Goal: Task Accomplishment & Management: Manage account settings

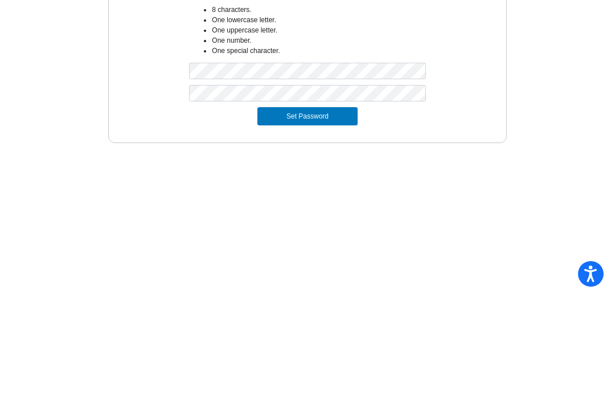
click at [331, 208] on button "Set Password" at bounding box center [307, 217] width 100 height 18
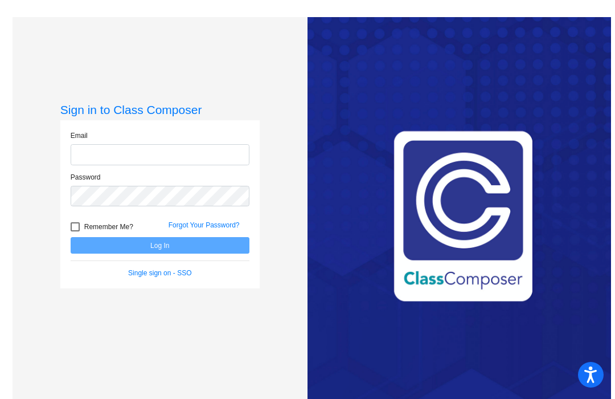
click at [144, 151] on input "email" at bounding box center [160, 154] width 179 height 21
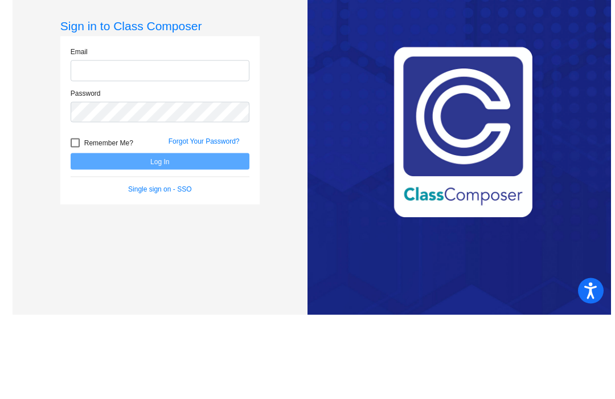
type input "[EMAIL_ADDRESS][DOMAIN_NAME]"
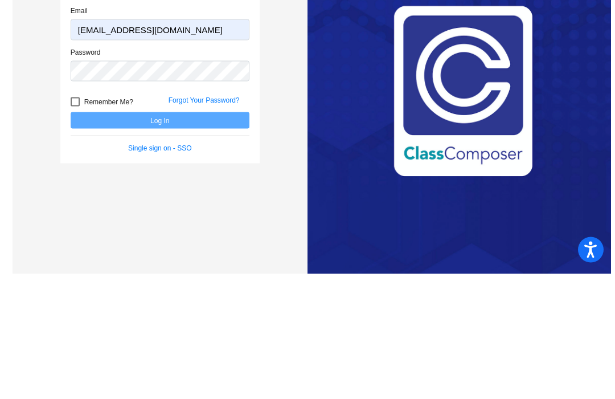
click at [77, 220] on label "Remember Me?" at bounding box center [102, 227] width 63 height 14
click at [75, 231] on input "Remember Me?" at bounding box center [75, 231] width 1 height 1
checkbox input "true"
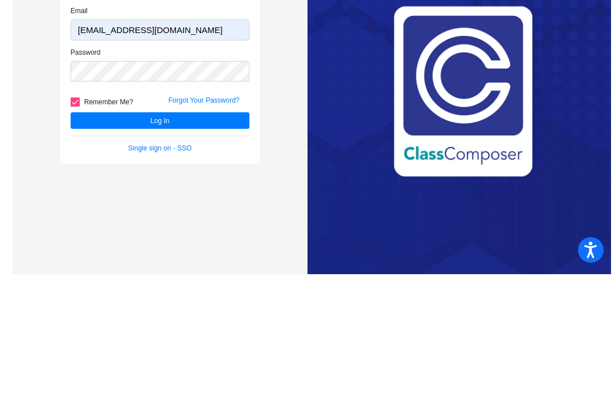
click at [193, 237] on button "Log In" at bounding box center [160, 245] width 179 height 17
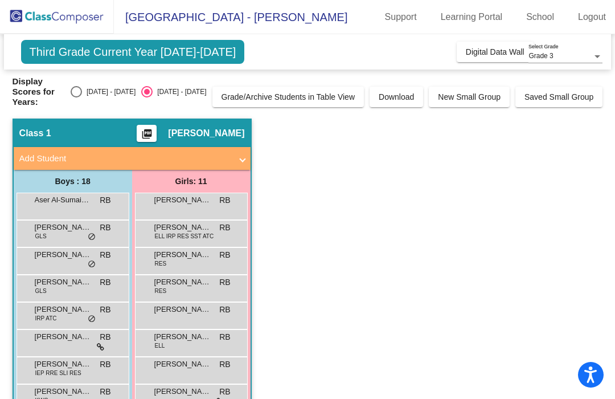
click at [82, 91] on div "Select an option" at bounding box center [76, 91] width 11 height 11
click at [76, 97] on input "[DATE] - [DATE]" at bounding box center [76, 97] width 1 height 1
radio input "true"
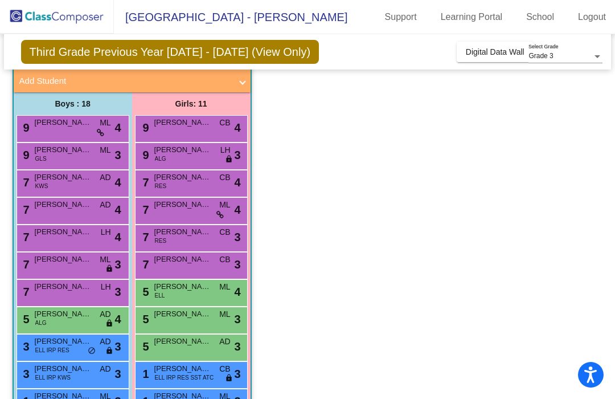
scroll to position [69, 0]
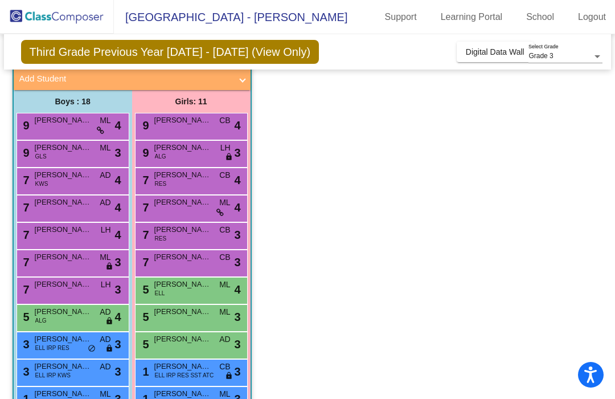
click at [75, 129] on div "9 [PERSON_NAME] ML lock do_not_disturb_alt 4" at bounding box center [71, 124] width 109 height 23
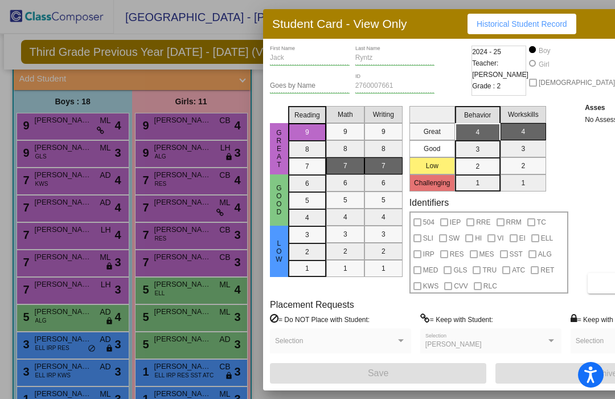
click at [118, 34] on div at bounding box center [307, 199] width 615 height 399
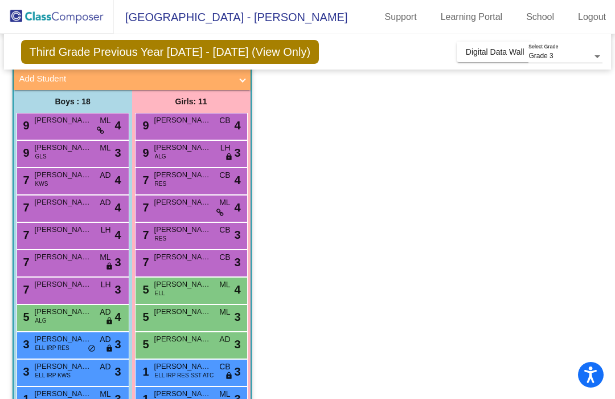
click at [48, 184] on div "7 [PERSON_NAME] KWS AD lock do_not_disturb_alt 4" at bounding box center [71, 179] width 109 height 23
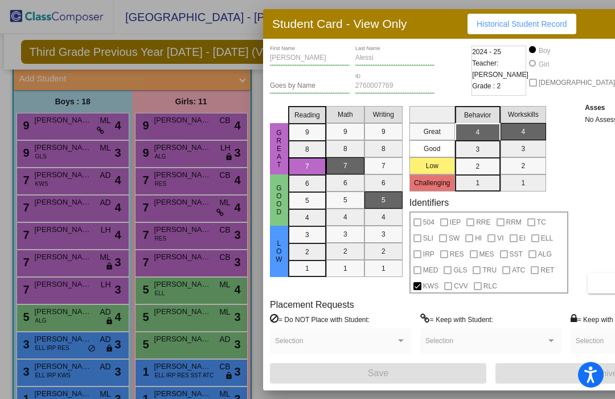
click at [29, 205] on div at bounding box center [307, 199] width 615 height 399
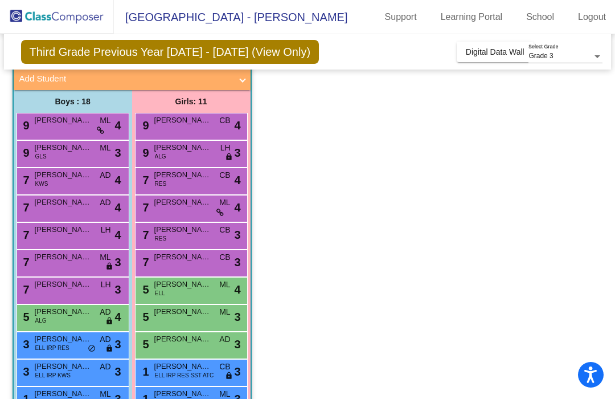
click at [41, 211] on div "7 [PERSON_NAME] AD lock do_not_disturb_alt 4" at bounding box center [71, 206] width 109 height 23
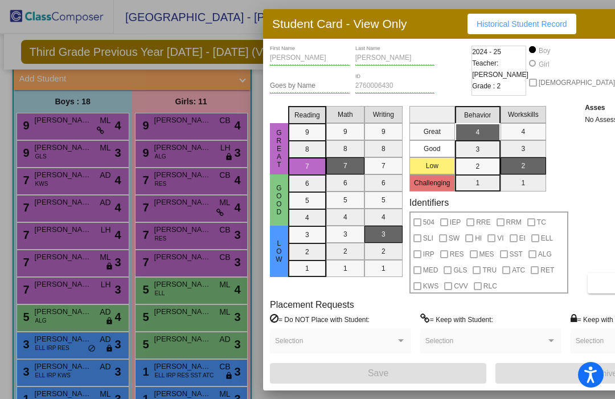
click at [43, 233] on div at bounding box center [307, 199] width 615 height 399
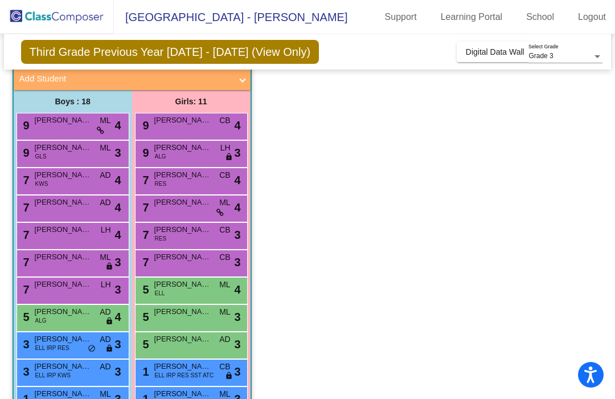
click at [54, 238] on div "7 [PERSON_NAME] LH lock do_not_disturb_alt 4" at bounding box center [71, 234] width 109 height 23
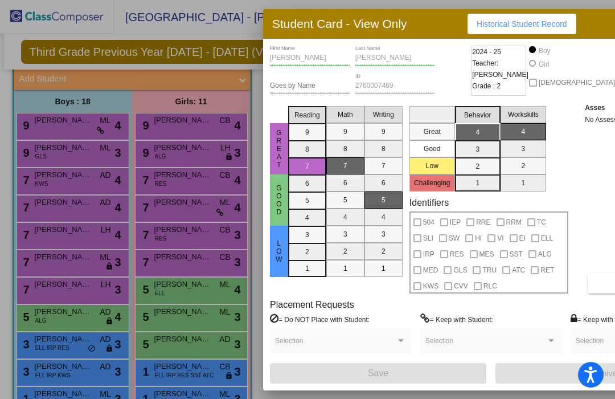
click at [41, 265] on div at bounding box center [307, 199] width 615 height 399
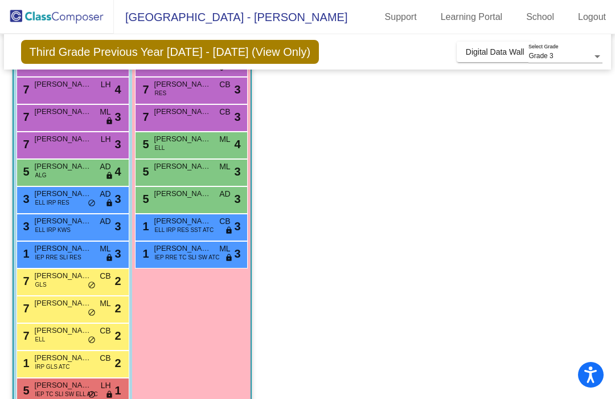
scroll to position [227, 0]
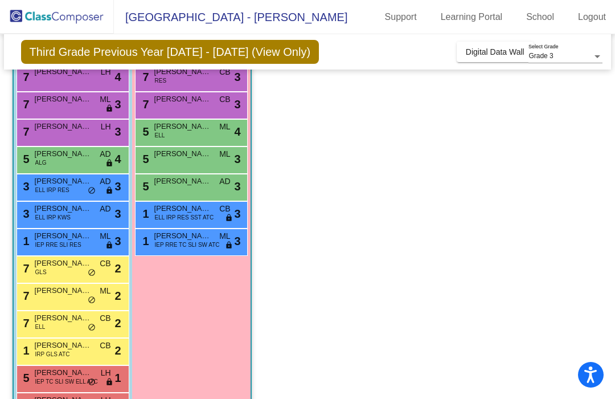
click at [64, 169] on div "5 [PERSON_NAME] ALG AD lock do_not_disturb_alt 4" at bounding box center [71, 158] width 109 height 23
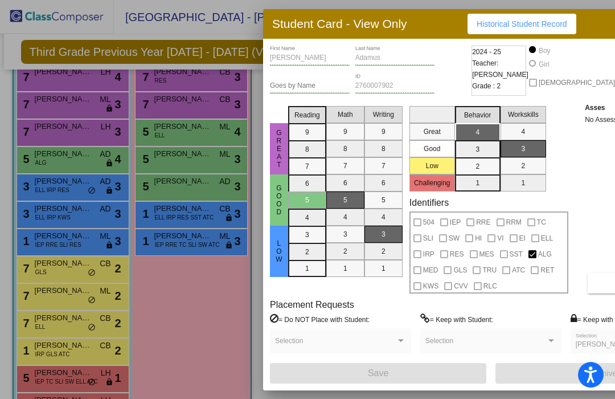
click at [55, 190] on div at bounding box center [307, 199] width 615 height 399
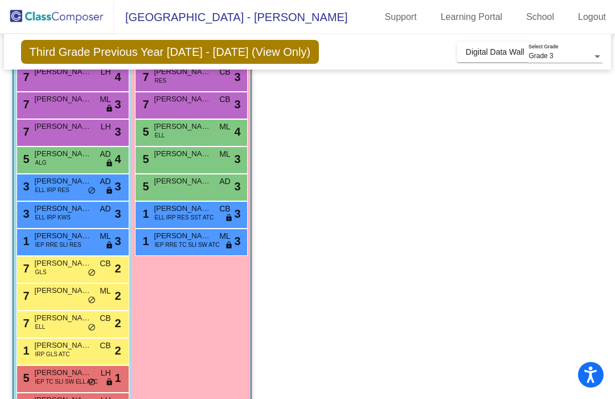
click at [51, 188] on span "ELL IRP RES" at bounding box center [52, 190] width 34 height 9
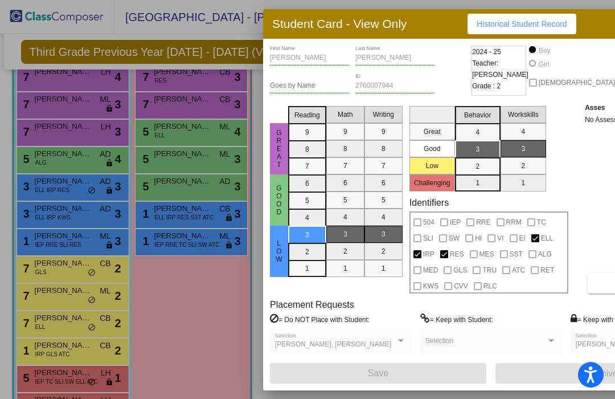
click at [464, 249] on span "RES" at bounding box center [457, 254] width 14 height 14
click at [44, 215] on div at bounding box center [307, 199] width 615 height 399
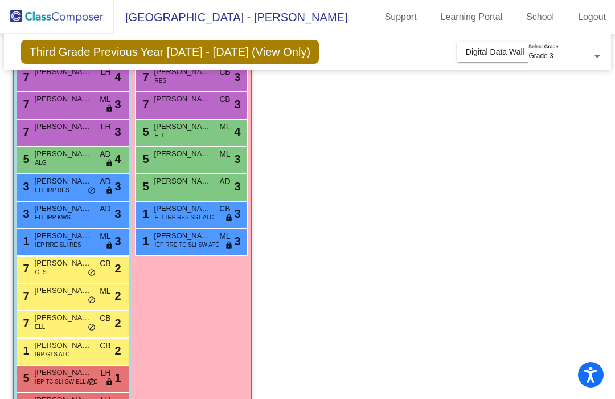
click at [40, 212] on span "[PERSON_NAME]" at bounding box center [63, 208] width 57 height 11
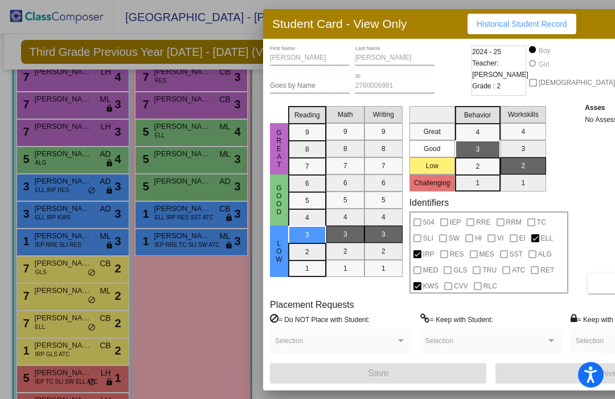
click at [40, 240] on div at bounding box center [307, 199] width 615 height 399
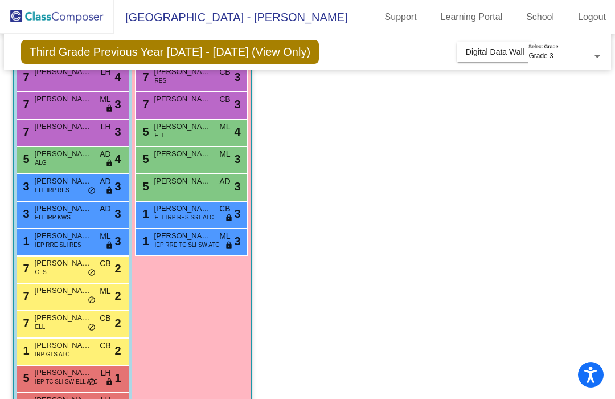
click at [44, 245] on span "IEP RRE SLI RES" at bounding box center [58, 244] width 46 height 9
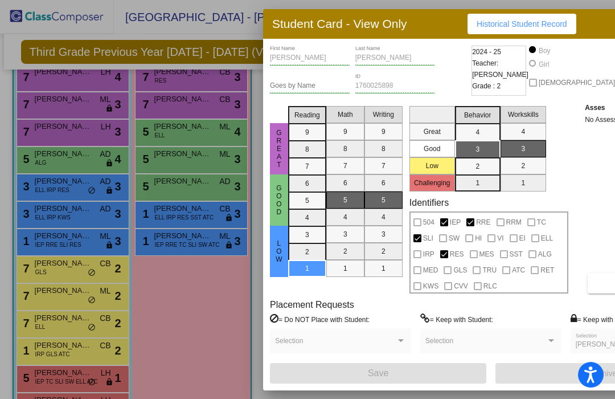
click at [464, 251] on span "RES" at bounding box center [457, 254] width 14 height 14
click at [448, 250] on div at bounding box center [444, 254] width 8 height 8
click at [464, 247] on span "RES" at bounding box center [457, 254] width 14 height 14
click at [448, 250] on div at bounding box center [444, 254] width 8 height 8
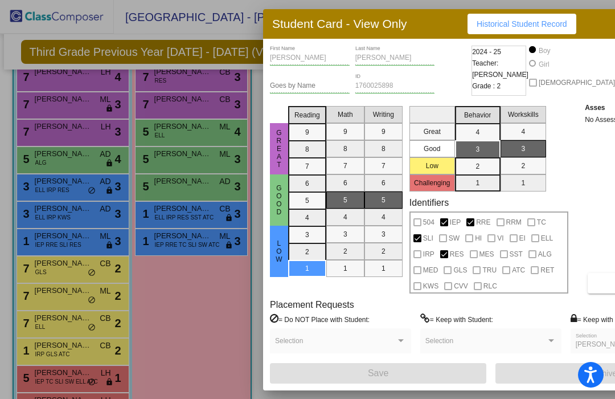
click at [464, 251] on span "RES" at bounding box center [457, 254] width 14 height 14
click at [464, 247] on span "RES" at bounding box center [457, 254] width 14 height 14
click at [458, 252] on label "RES" at bounding box center [452, 254] width 24 height 14
click at [460, 252] on label "RES" at bounding box center [452, 254] width 24 height 14
click at [448, 250] on div at bounding box center [444, 254] width 8 height 8
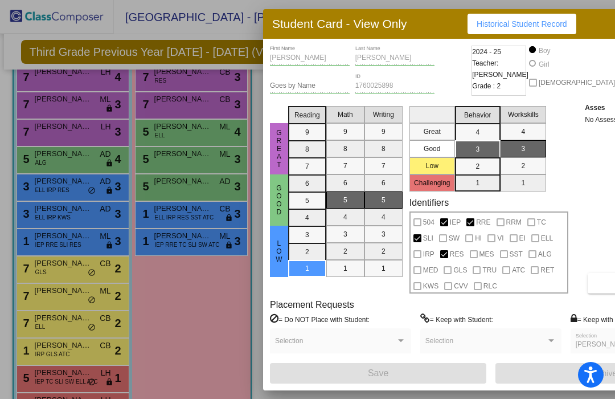
click at [464, 250] on span "RES" at bounding box center [457, 254] width 14 height 14
click at [464, 248] on span "RES" at bounding box center [457, 254] width 14 height 14
click at [423, 232] on span "SLI" at bounding box center [428, 238] width 10 height 14
click at [413, 234] on div at bounding box center [417, 238] width 8 height 8
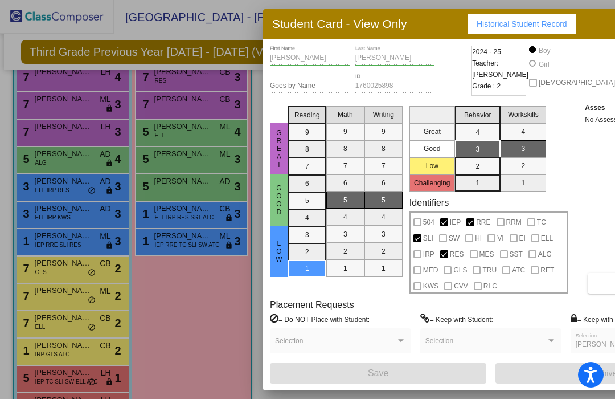
click at [423, 235] on span "SLI" at bounding box center [428, 238] width 10 height 14
click at [413, 236] on label "SLI" at bounding box center [423, 238] width 20 height 14
click at [72, 328] on div at bounding box center [307, 199] width 615 height 399
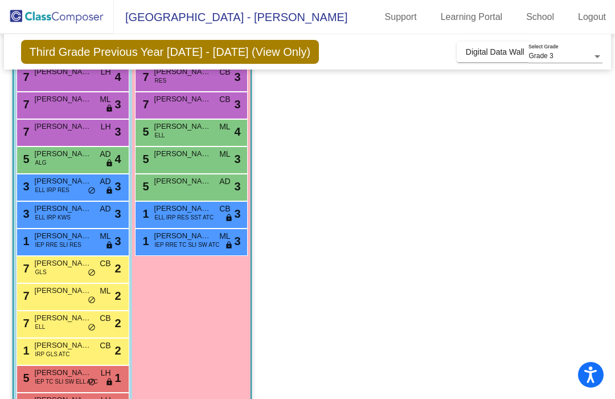
click at [66, 321] on span "[PERSON_NAME]" at bounding box center [63, 317] width 57 height 11
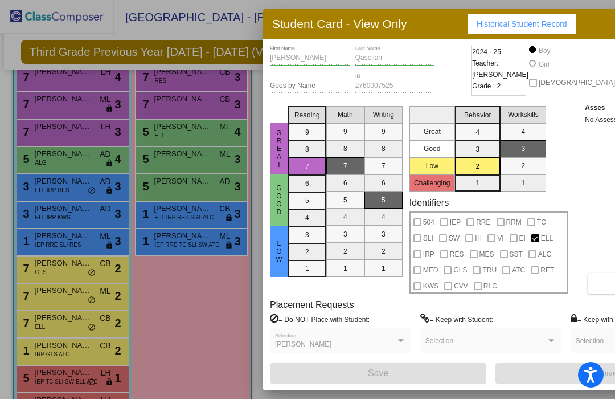
click at [72, 355] on div at bounding box center [307, 199] width 615 height 399
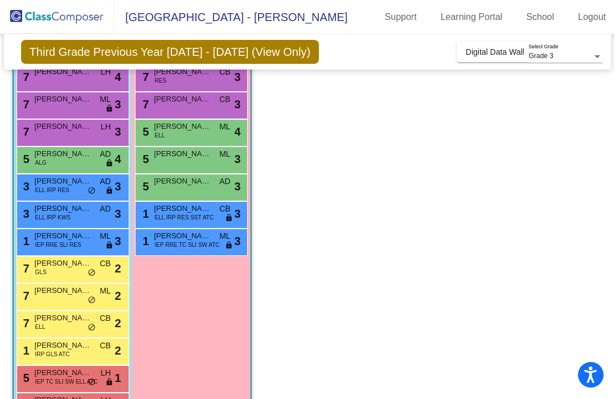
click at [83, 352] on div "1 [PERSON_NAME] IRP GLS ATC CB lock do_not_disturb_alt 2" at bounding box center [71, 349] width 109 height 23
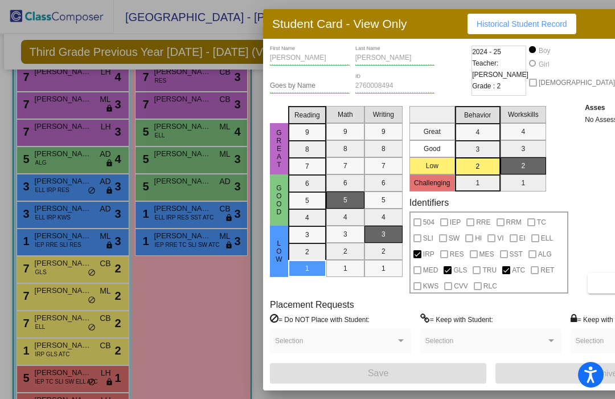
click at [88, 385] on div at bounding box center [307, 199] width 615 height 399
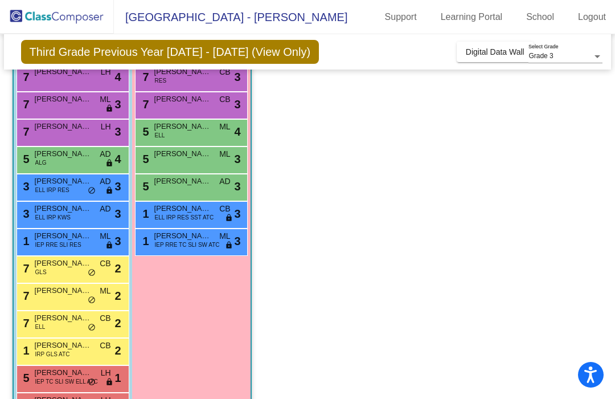
click at [88, 388] on div "5 [PERSON_NAME] IEP TC SLI SW ELL ATC LH lock do_not_disturb_alt 1" at bounding box center [71, 377] width 109 height 23
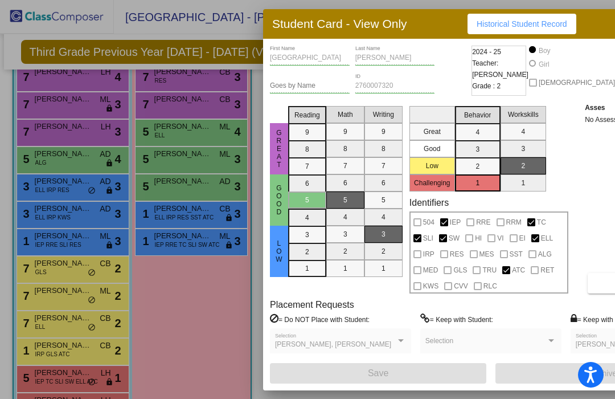
click at [28, 395] on div at bounding box center [307, 199] width 615 height 399
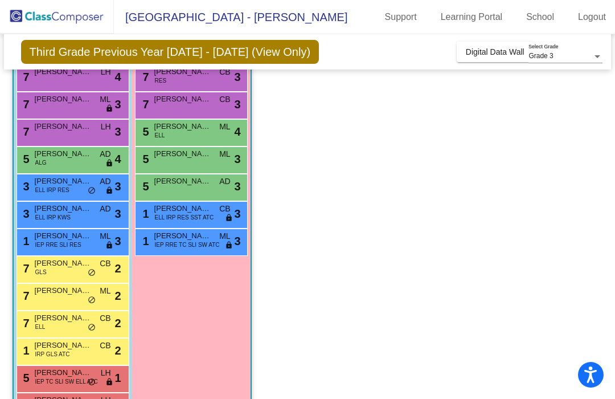
click at [51, 395] on span "[PERSON_NAME]" at bounding box center [63, 399] width 57 height 11
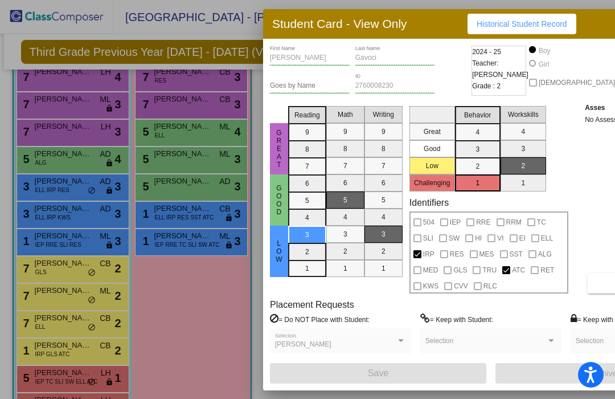
click at [202, 310] on div at bounding box center [307, 199] width 615 height 399
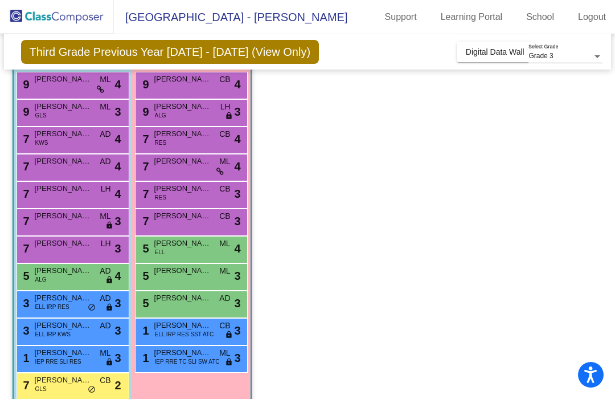
scroll to position [106, 0]
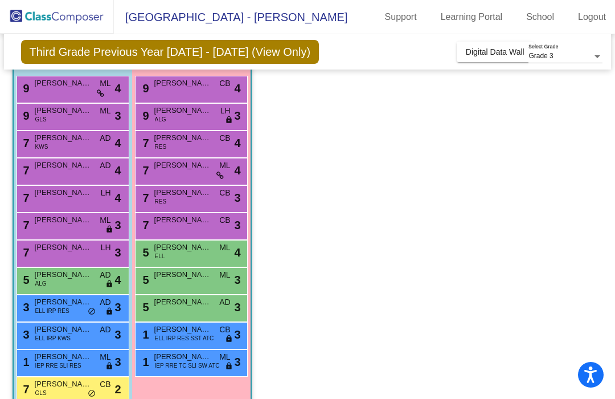
click at [204, 143] on div "7 [PERSON_NAME] RES CB lock do_not_disturb_alt 4" at bounding box center [191, 142] width 109 height 23
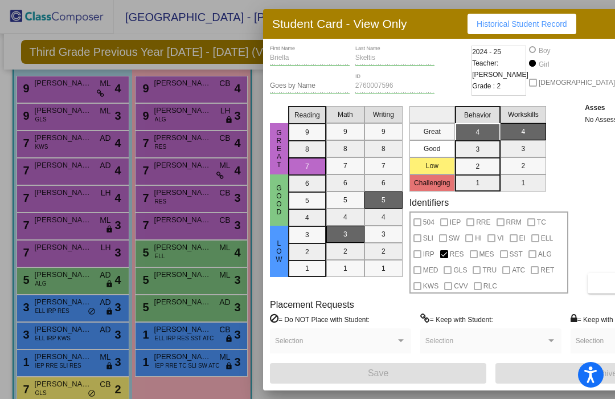
click at [450, 251] on span "RES" at bounding box center [457, 254] width 14 height 14
click at [450, 257] on span "RES" at bounding box center [457, 254] width 14 height 14
click at [440, 256] on div at bounding box center [444, 254] width 8 height 8
click at [450, 257] on span "RES" at bounding box center [457, 254] width 14 height 14
click at [440, 258] on div at bounding box center [444, 254] width 8 height 8
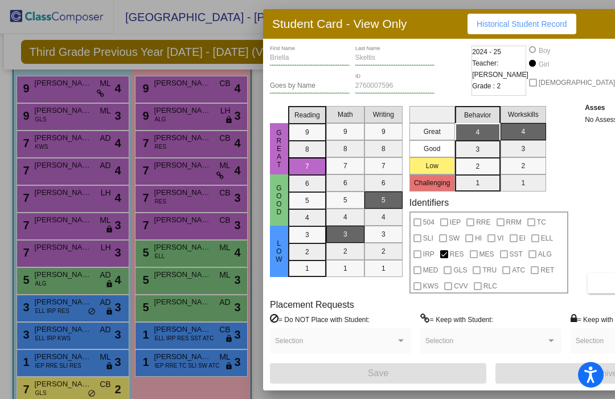
click at [440, 260] on label "RES" at bounding box center [452, 254] width 24 height 14
click at [450, 260] on span "RES" at bounding box center [457, 254] width 14 height 14
click at [450, 258] on span "RES" at bounding box center [457, 254] width 14 height 14
click at [450, 260] on span "RES" at bounding box center [457, 254] width 14 height 14
click at [440, 257] on div at bounding box center [444, 254] width 8 height 8
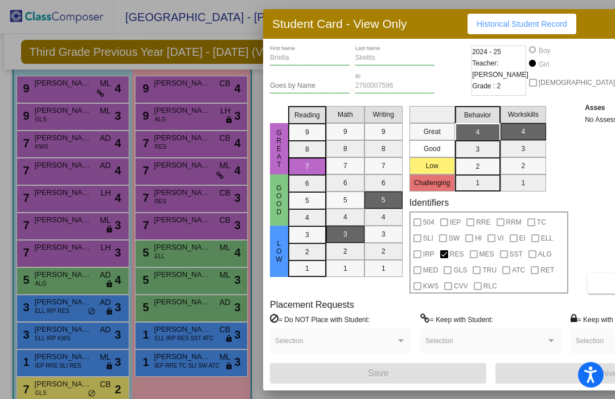
click at [440, 255] on div at bounding box center [444, 254] width 8 height 8
click at [450, 258] on span "RES" at bounding box center [457, 254] width 14 height 14
click at [200, 338] on div at bounding box center [307, 199] width 615 height 399
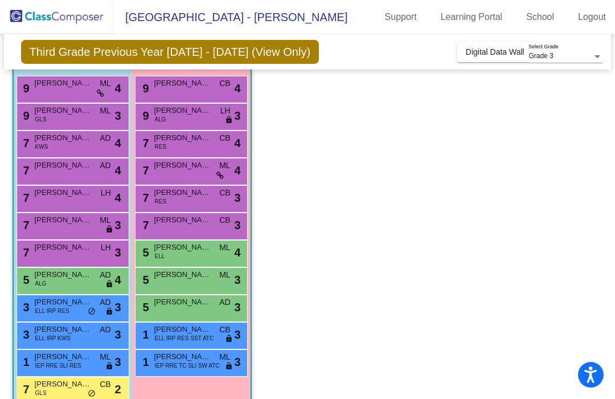
click at [191, 332] on span "[PERSON_NAME]" at bounding box center [182, 328] width 57 height 11
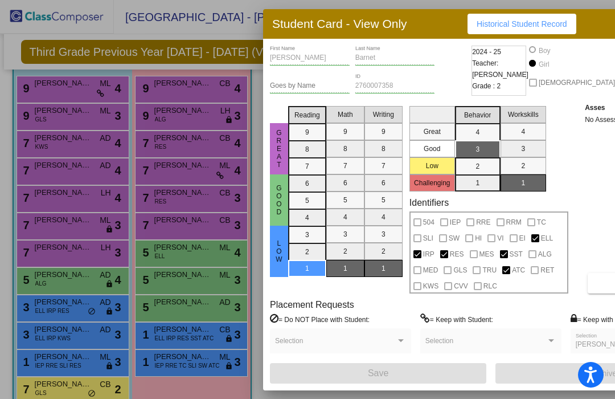
click at [191, 368] on div at bounding box center [307, 199] width 615 height 399
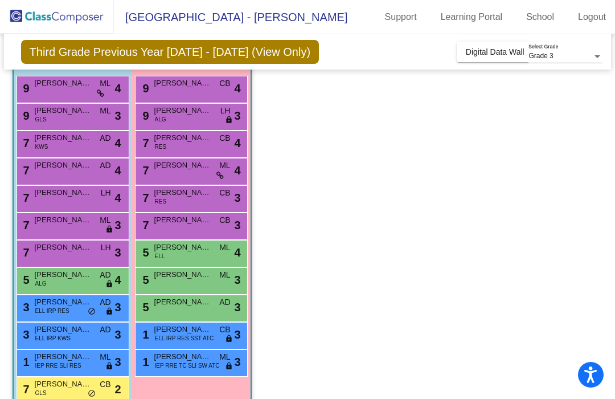
click at [190, 363] on span "IEP RRE TC SLI SW ATC" at bounding box center [187, 365] width 65 height 9
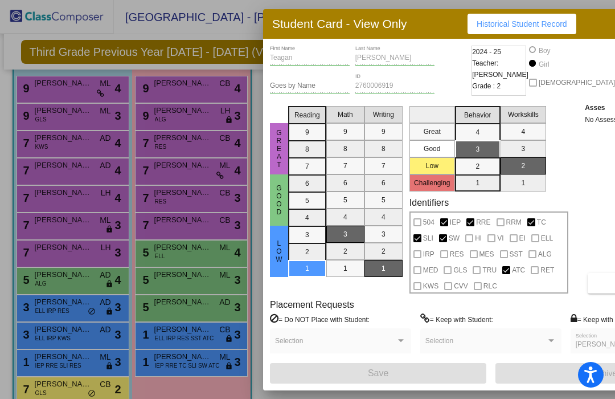
click at [203, 317] on div at bounding box center [307, 199] width 615 height 399
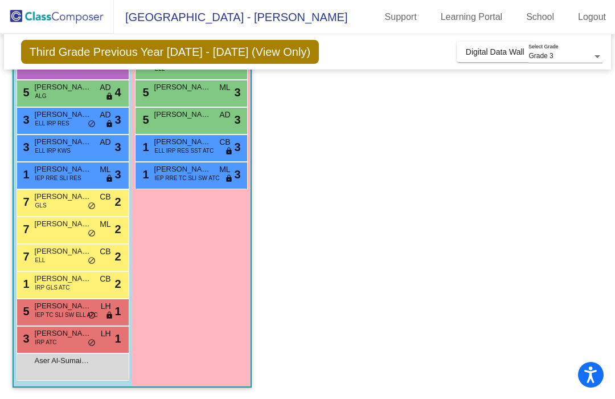
scroll to position [294, 0]
click at [67, 340] on div "3 [PERSON_NAME] IRP ATC LH lock do_not_disturb_alt 1" at bounding box center [71, 337] width 109 height 23
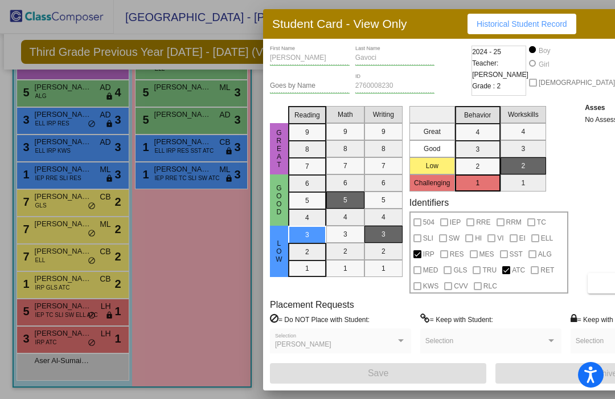
click at [195, 265] on div at bounding box center [307, 199] width 615 height 399
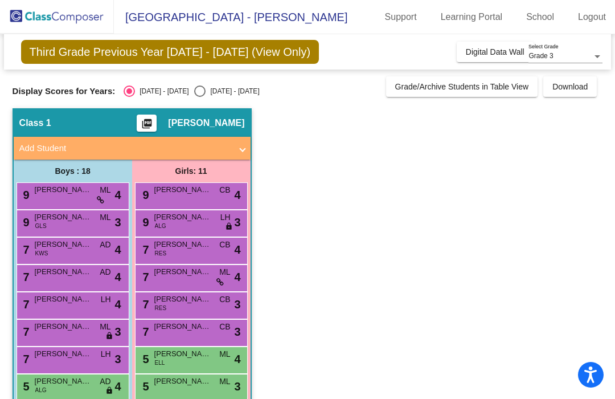
scroll to position [0, 0]
click at [77, 195] on div "9 [PERSON_NAME] ML lock do_not_disturb_alt 4" at bounding box center [71, 194] width 109 height 23
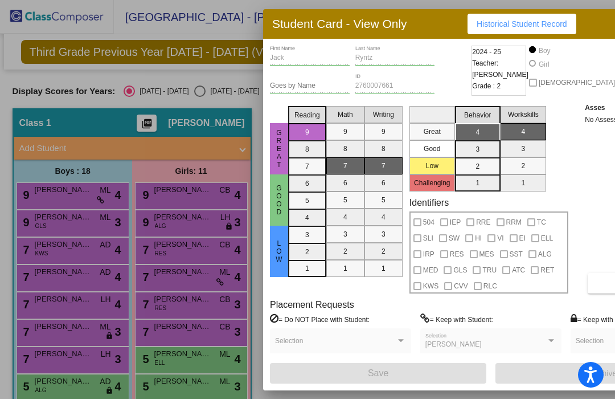
click at [67, 223] on div at bounding box center [307, 199] width 615 height 399
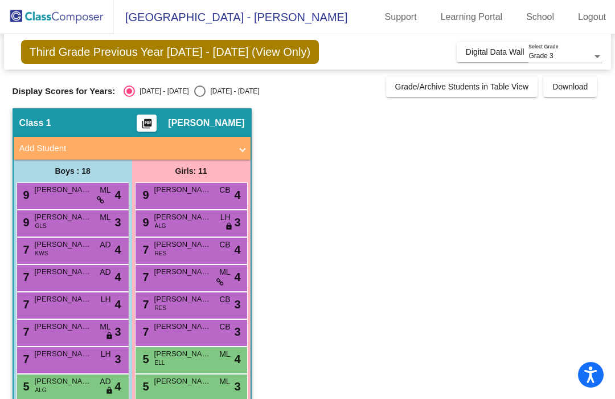
click at [63, 223] on div "9 [PERSON_NAME] GLS ML lock do_not_disturb_alt 3" at bounding box center [71, 221] width 109 height 23
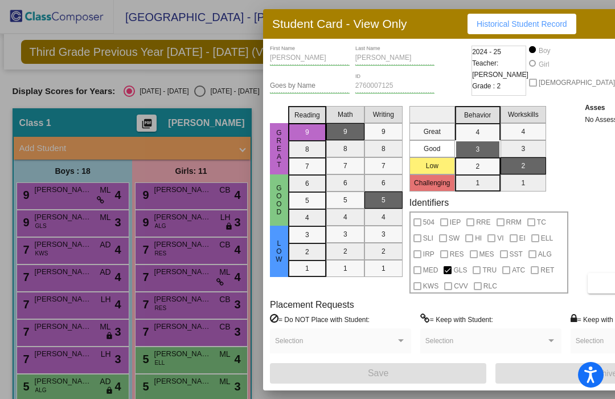
click at [51, 249] on div at bounding box center [307, 199] width 615 height 399
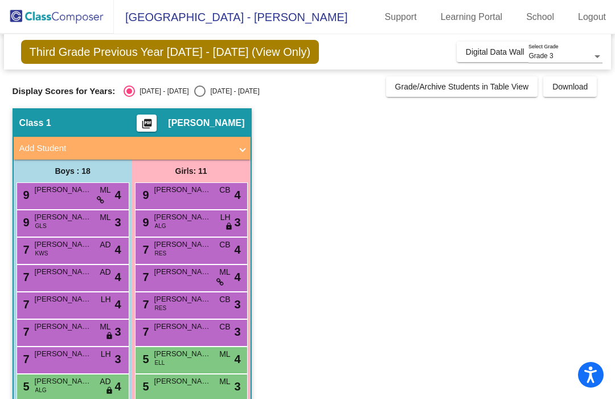
click at [42, 251] on span "KWS" at bounding box center [41, 253] width 13 height 9
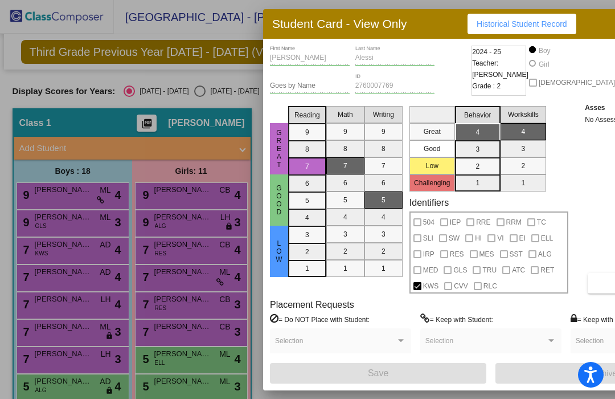
click at [40, 277] on div at bounding box center [307, 199] width 615 height 399
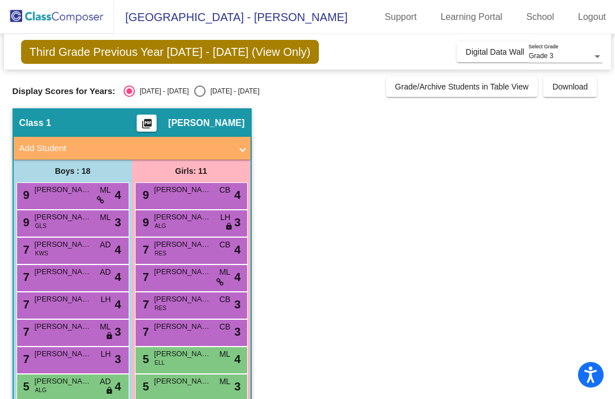
click at [36, 278] on div "7 [PERSON_NAME] AD lock do_not_disturb_alt 4" at bounding box center [71, 276] width 109 height 23
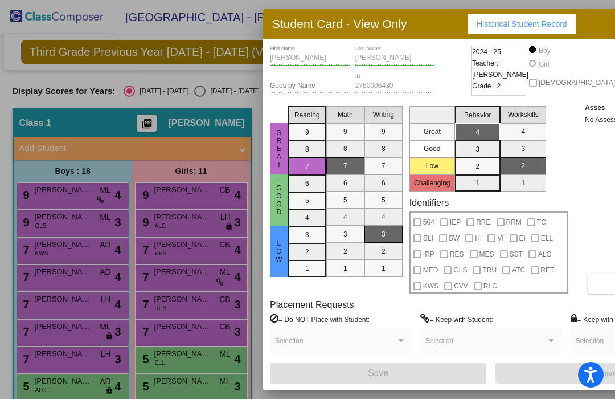
click at [36, 299] on div at bounding box center [307, 199] width 615 height 399
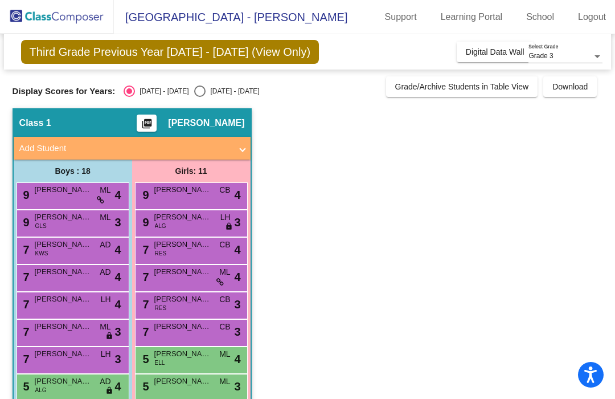
click at [40, 306] on div "7 [PERSON_NAME] LH lock do_not_disturb_alt 4" at bounding box center [71, 303] width 109 height 23
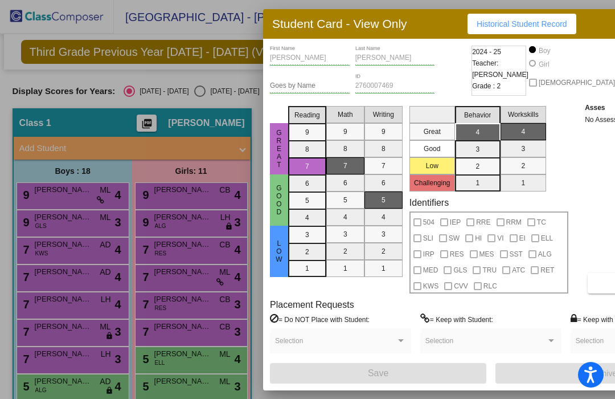
click at [39, 331] on div at bounding box center [307, 199] width 615 height 399
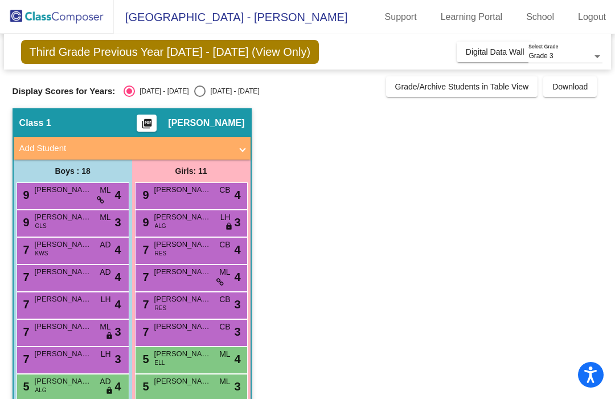
click at [35, 334] on div "7 [PERSON_NAME] ML lock do_not_disturb_alt 3" at bounding box center [71, 330] width 109 height 23
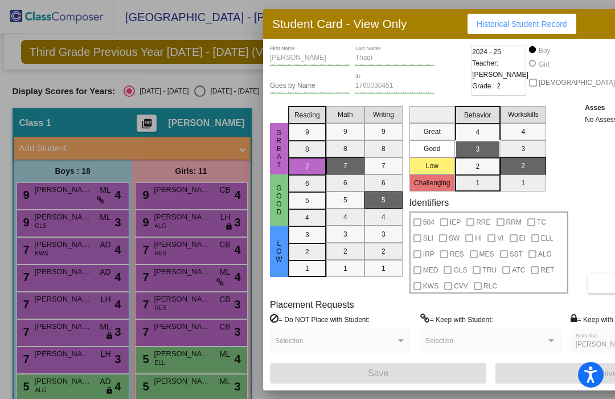
click at [40, 352] on div at bounding box center [307, 199] width 615 height 399
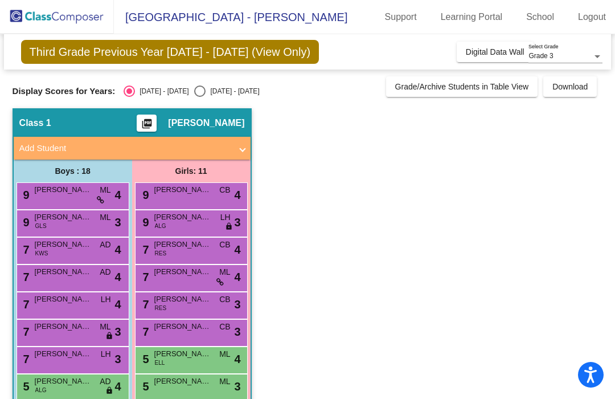
click at [40, 362] on div "7 [PERSON_NAME] LH lock do_not_disturb_alt 3" at bounding box center [71, 358] width 109 height 23
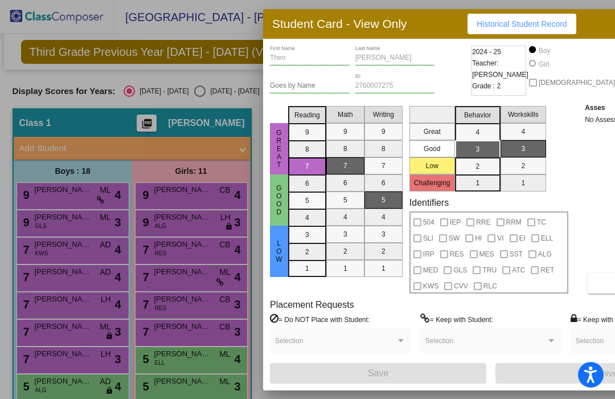
click at [44, 333] on div at bounding box center [307, 199] width 615 height 399
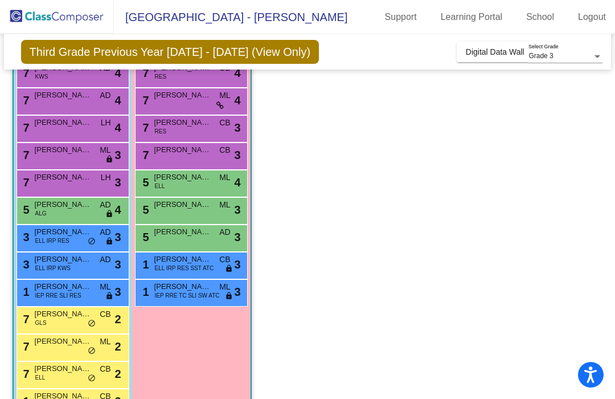
scroll to position [185, 0]
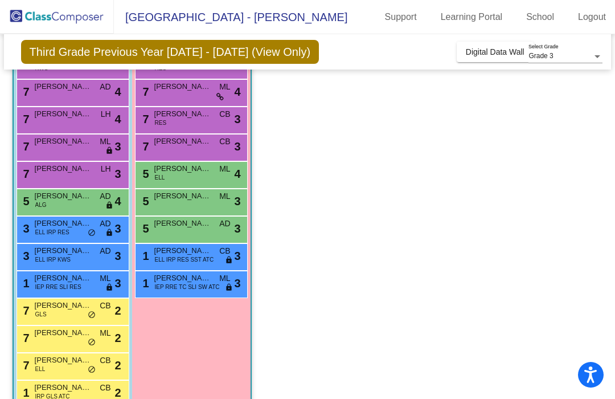
click at [60, 205] on div "5 [PERSON_NAME] ALG AD lock do_not_disturb_alt 4" at bounding box center [71, 200] width 109 height 23
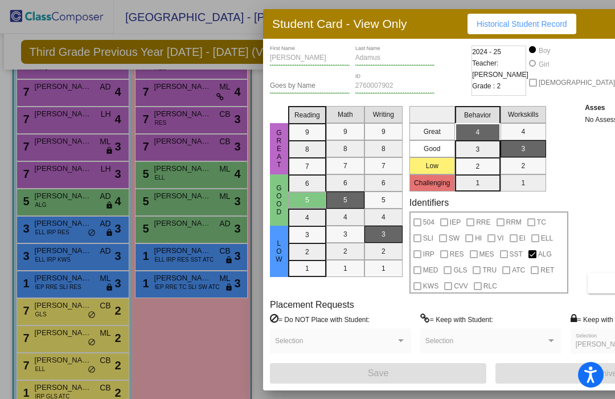
click at [53, 232] on div at bounding box center [307, 199] width 615 height 399
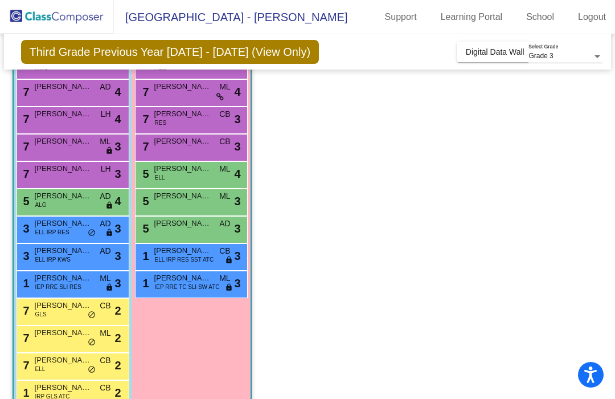
click at [46, 230] on span "ELL IRP RES" at bounding box center [52, 232] width 34 height 9
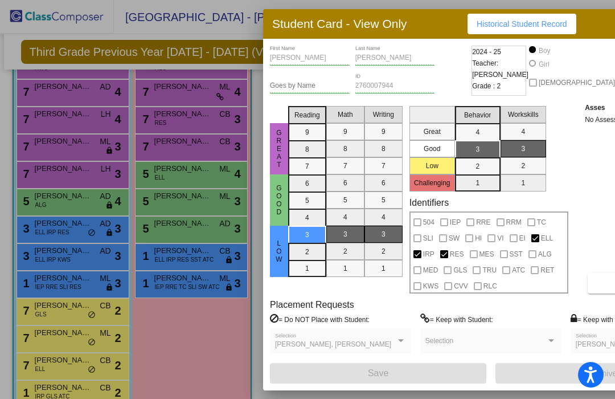
click at [43, 258] on div at bounding box center [307, 199] width 615 height 399
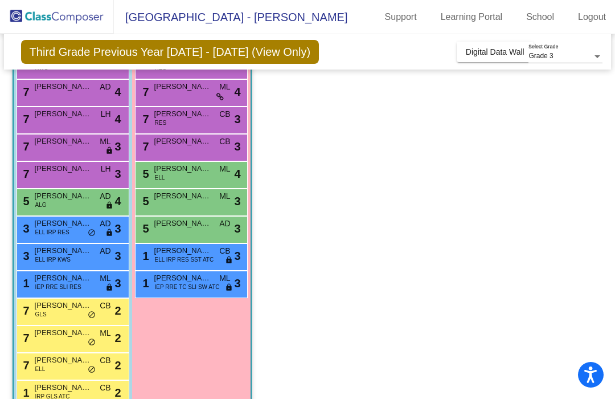
click at [42, 260] on span "ELL IRP KWS" at bounding box center [52, 259] width 35 height 9
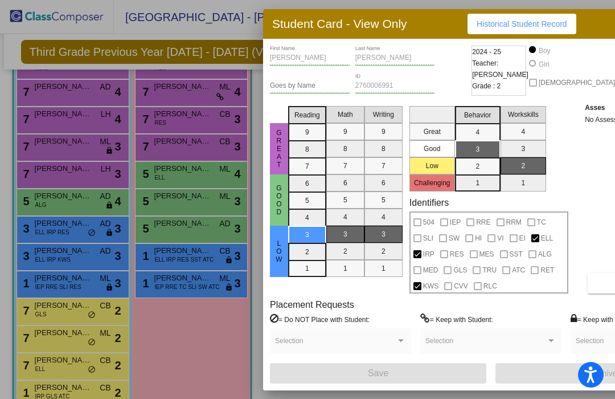
click at [40, 286] on div at bounding box center [307, 199] width 615 height 399
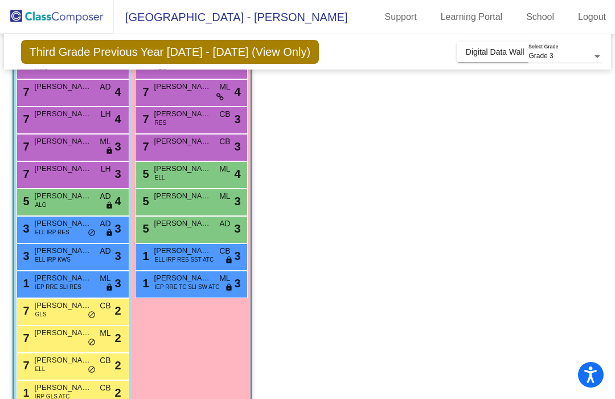
click at [43, 283] on span "IEP RRE SLI RES" at bounding box center [58, 286] width 46 height 9
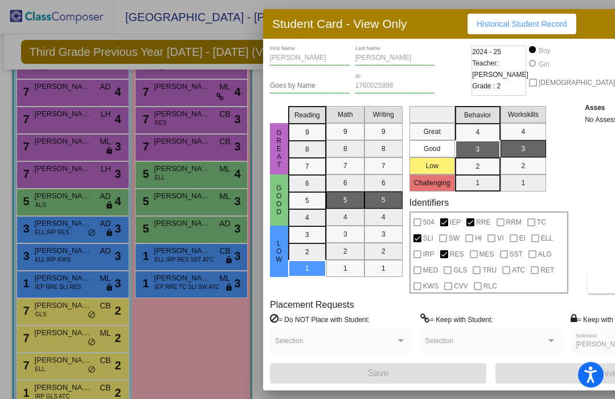
click at [53, 316] on div at bounding box center [307, 199] width 615 height 399
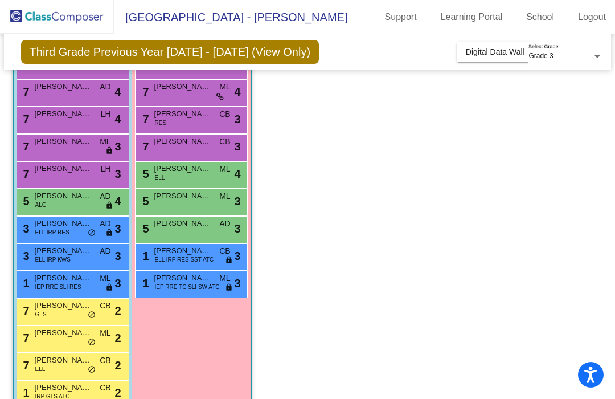
click at [52, 315] on div "7 [PERSON_NAME] GLS CB lock do_not_disturb_alt 2" at bounding box center [71, 309] width 109 height 23
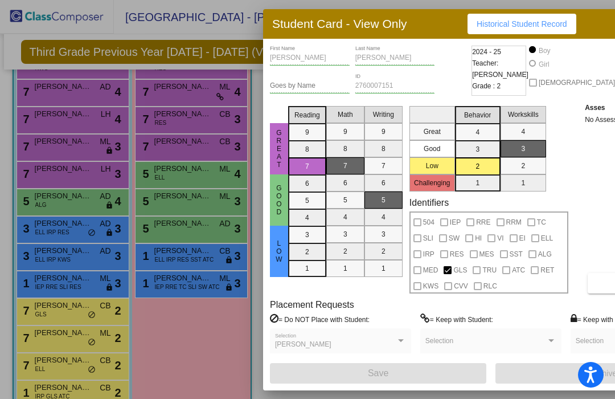
click at [60, 342] on div at bounding box center [307, 199] width 615 height 399
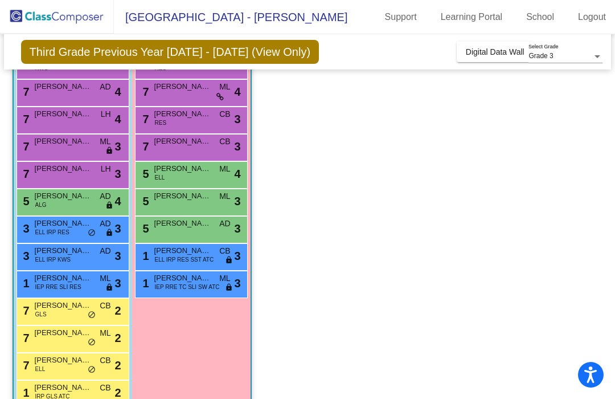
click at [49, 342] on div "7 [PERSON_NAME] [PERSON_NAME] lock do_not_disturb_alt 2" at bounding box center [71, 337] width 109 height 23
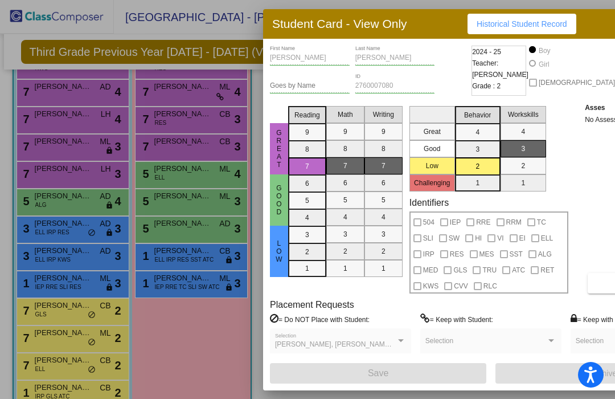
click at [187, 338] on div at bounding box center [307, 199] width 615 height 399
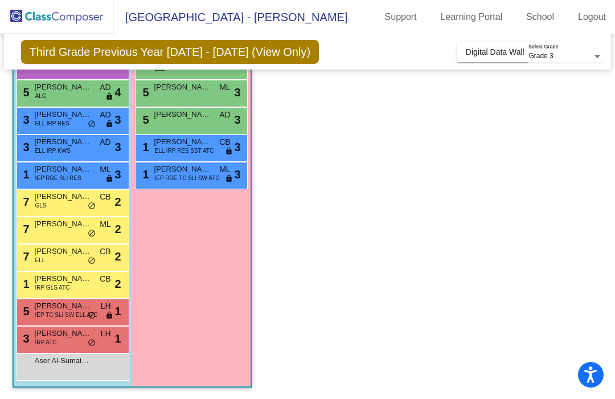
scroll to position [294, 0]
click at [55, 260] on div "7 [PERSON_NAME] [PERSON_NAME] lock do_not_disturb_alt 2" at bounding box center [71, 255] width 109 height 23
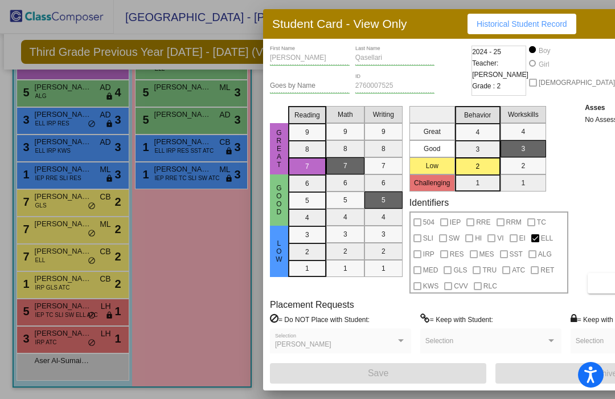
click at [56, 292] on div at bounding box center [307, 199] width 615 height 399
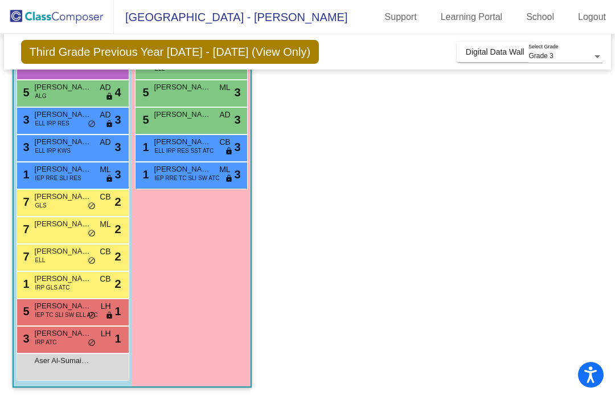
click at [52, 286] on span "IRP GLS ATC" at bounding box center [52, 287] width 35 height 9
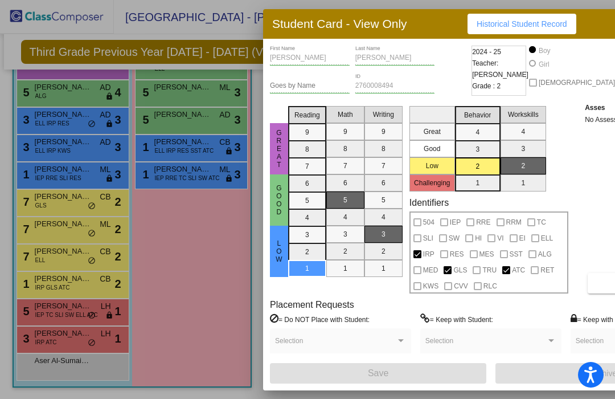
click at [39, 314] on div at bounding box center [307, 199] width 615 height 399
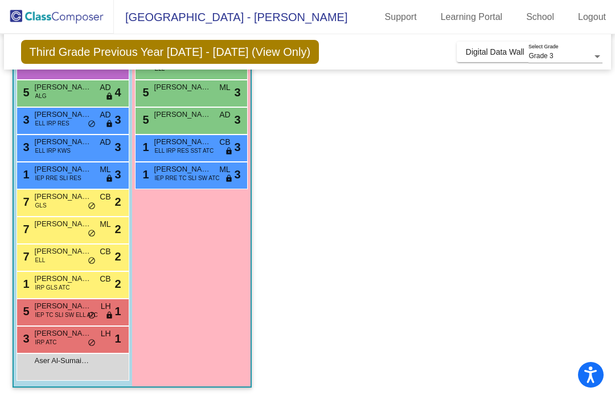
click at [38, 315] on span "IEP TC SLI SW ELL ATC" at bounding box center [66, 314] width 63 height 9
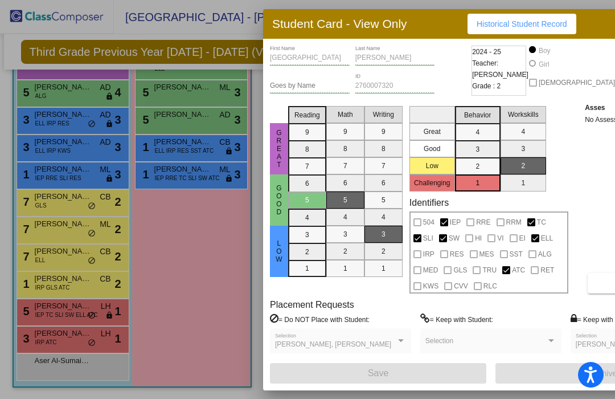
click at [38, 341] on div at bounding box center [307, 199] width 615 height 399
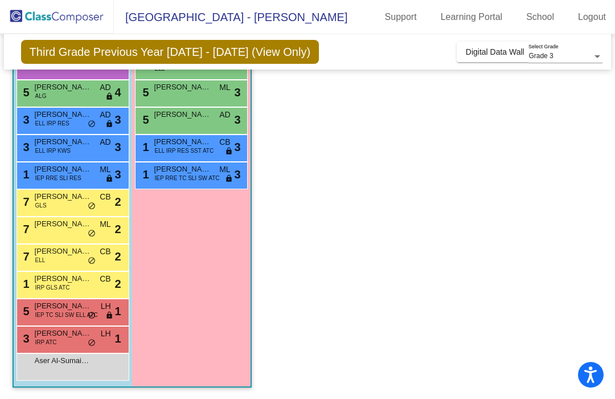
click at [38, 338] on span "IRP ATC" at bounding box center [46, 342] width 22 height 9
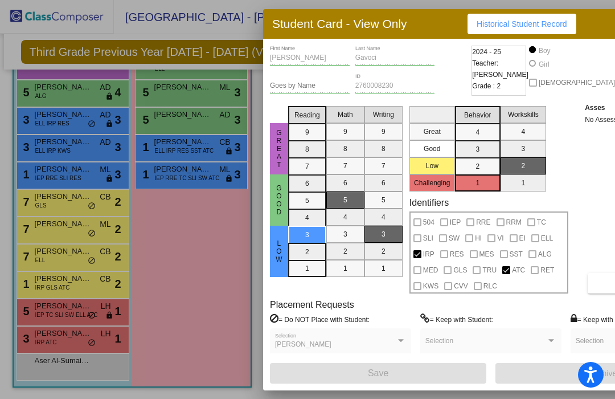
click at [196, 272] on div at bounding box center [307, 199] width 615 height 399
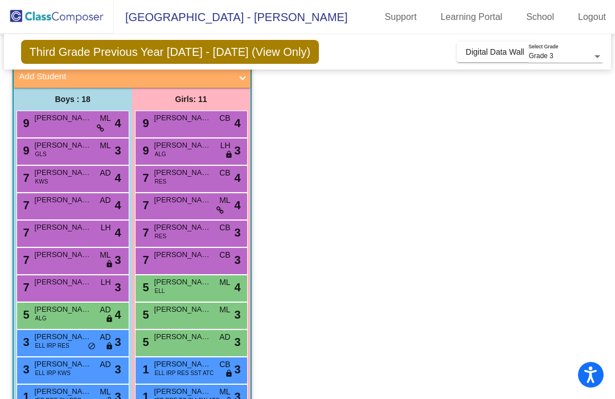
scroll to position [67, 0]
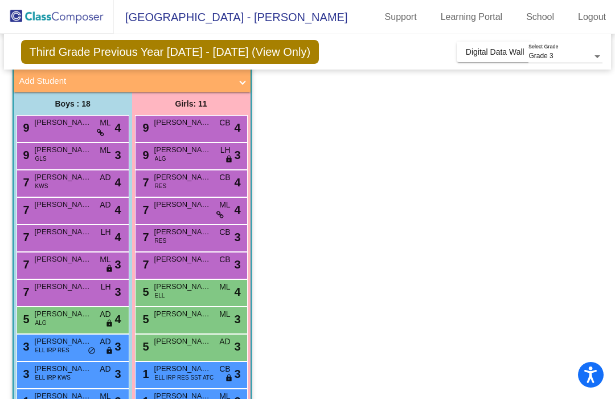
click at [190, 130] on div "9 [PERSON_NAME] CB lock do_not_disturb_alt 4" at bounding box center [191, 127] width 109 height 23
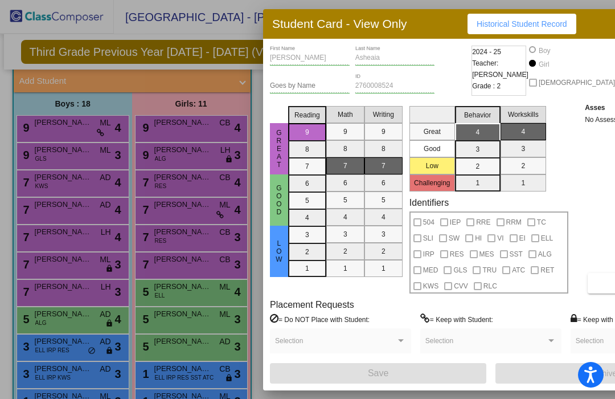
click at [173, 159] on div at bounding box center [307, 199] width 615 height 399
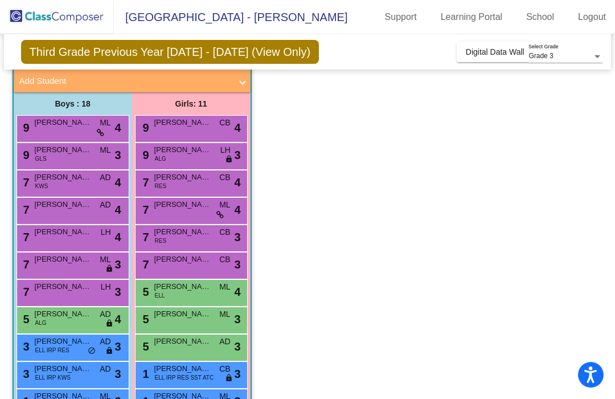
click at [166, 159] on span "ALG" at bounding box center [160, 158] width 11 height 9
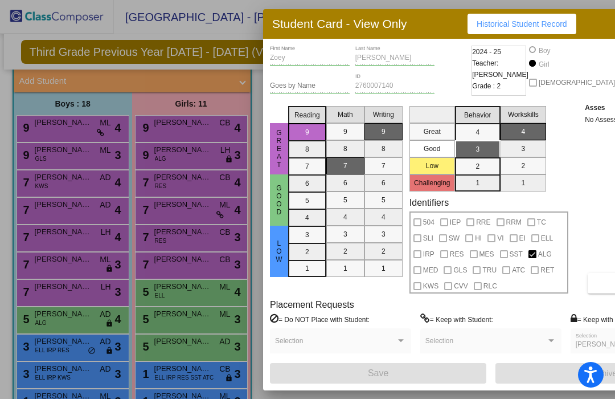
click at [169, 187] on div at bounding box center [307, 199] width 615 height 399
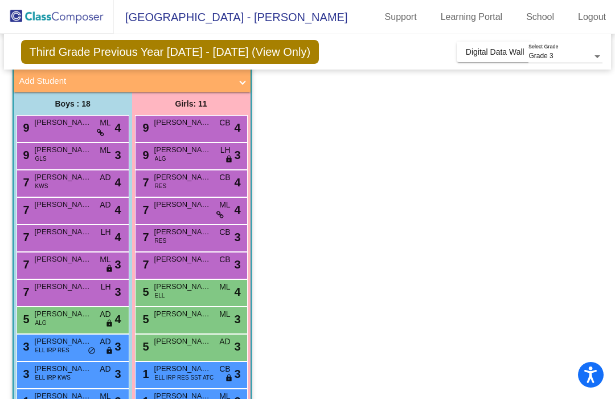
click at [161, 182] on span "RES" at bounding box center [161, 186] width 12 height 9
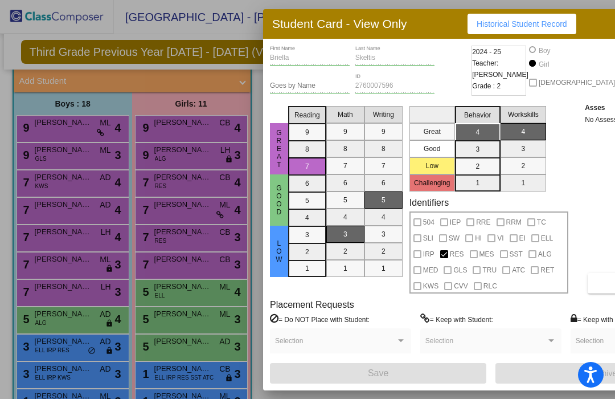
click at [160, 213] on div at bounding box center [307, 199] width 615 height 399
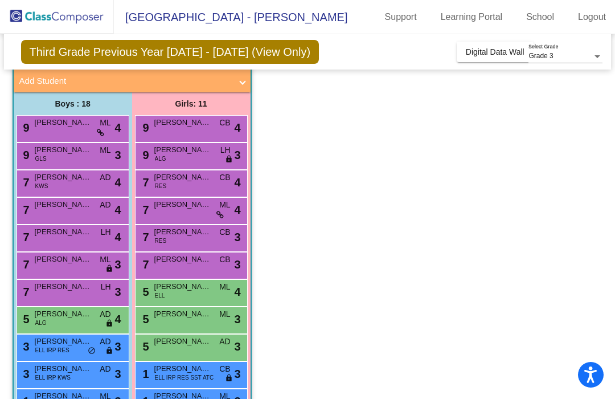
click at [174, 215] on div "7 [PERSON_NAME] ML lock do_not_disturb_alt 4" at bounding box center [191, 209] width 109 height 23
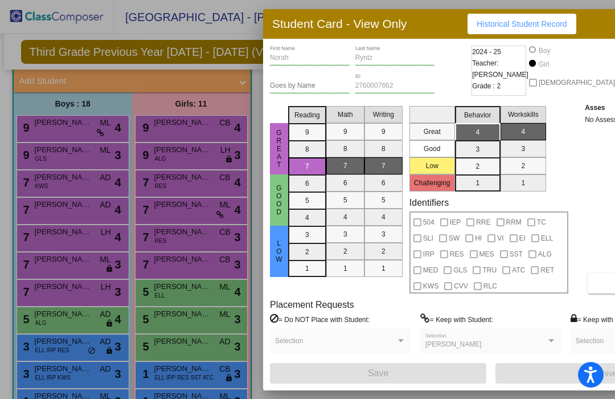
click at [180, 241] on div at bounding box center [307, 199] width 615 height 399
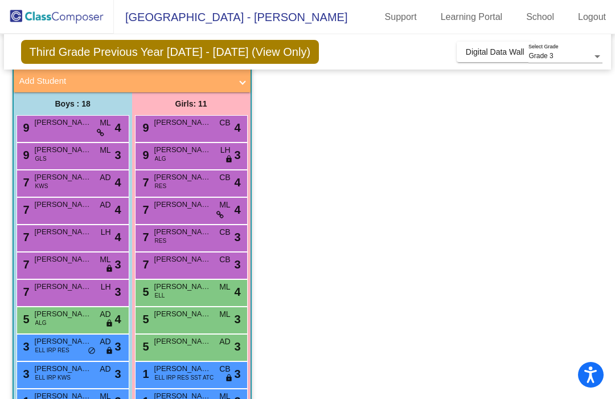
click at [181, 241] on div "7 [PERSON_NAME] RES CB lock do_not_disturb_alt 3" at bounding box center [191, 236] width 109 height 23
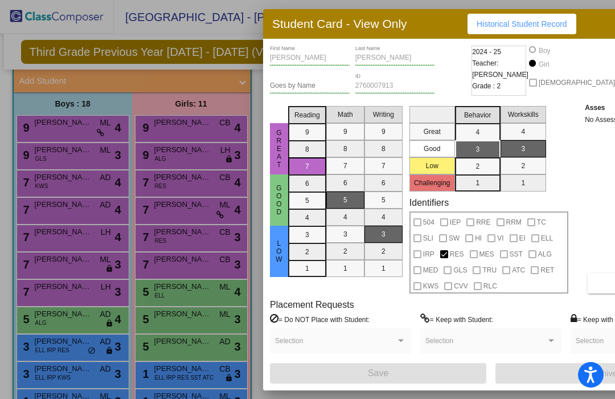
click at [191, 268] on div at bounding box center [307, 199] width 615 height 399
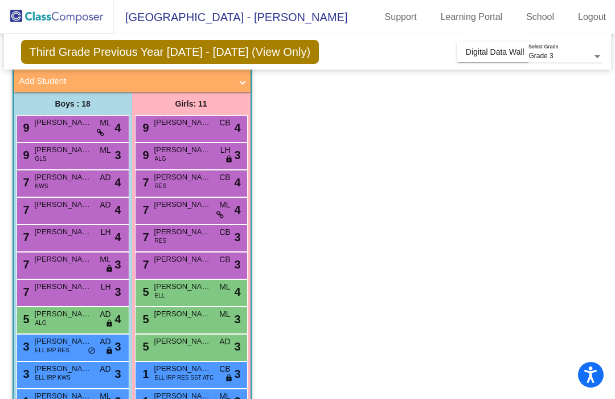
click at [183, 265] on div "7 [PERSON_NAME] CB lock do_not_disturb_alt 3" at bounding box center [191, 263] width 109 height 23
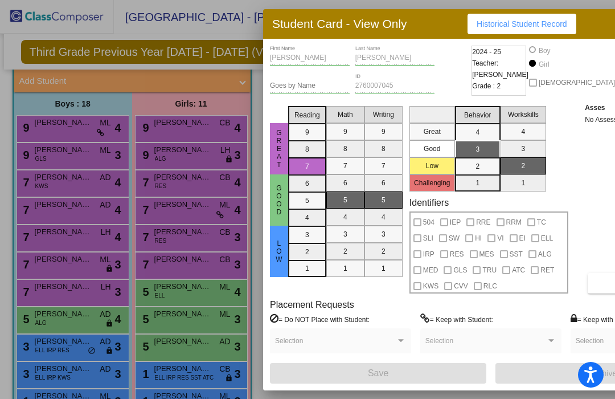
click at [173, 264] on div at bounding box center [307, 199] width 615 height 399
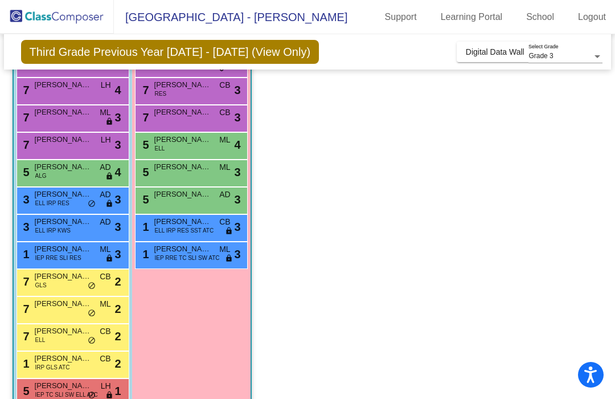
scroll to position [219, 0]
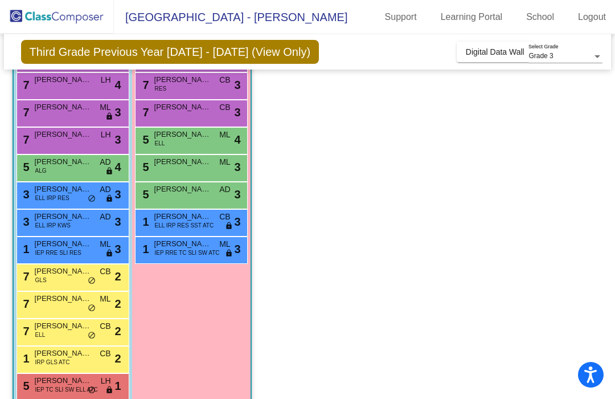
click at [182, 142] on div "5 [PERSON_NAME] [PERSON_NAME] lock do_not_disturb_alt 4" at bounding box center [191, 139] width 109 height 23
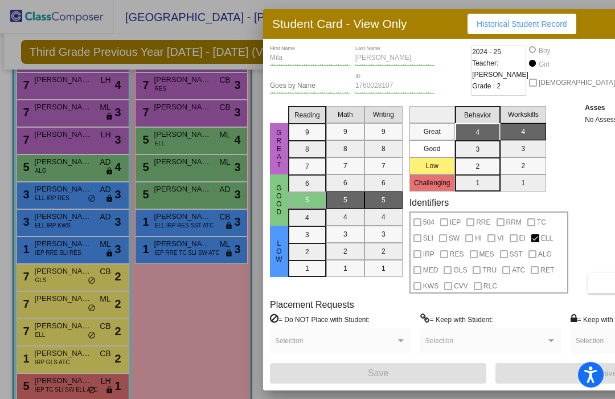
click at [182, 171] on div at bounding box center [307, 199] width 615 height 399
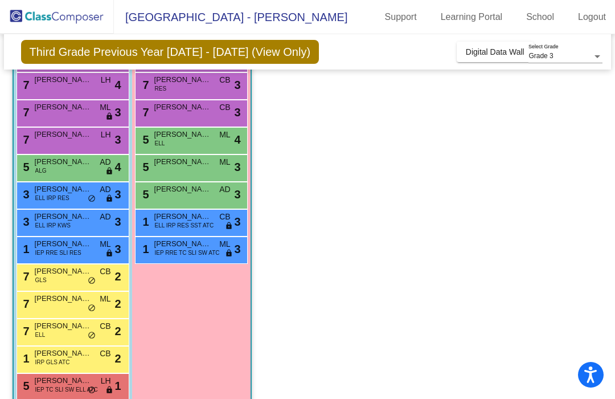
click at [166, 167] on div "5 [PERSON_NAME] [PERSON_NAME] lock do_not_disturb_alt 3" at bounding box center [191, 166] width 109 height 23
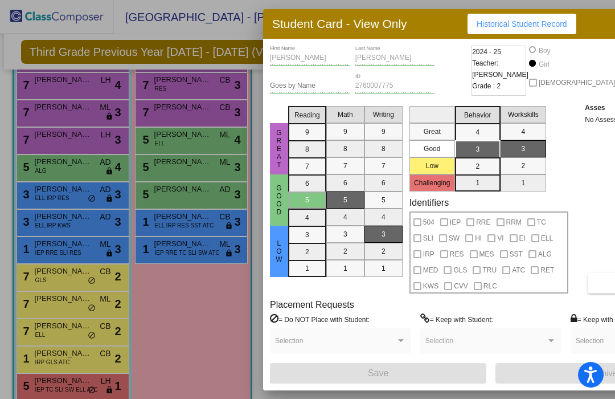
click at [169, 195] on div at bounding box center [307, 199] width 615 height 399
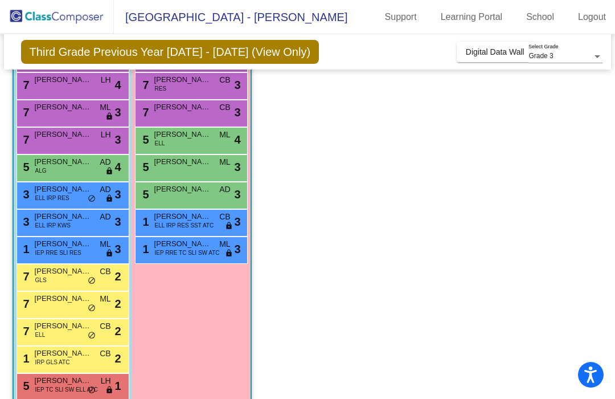
click at [163, 194] on span "[PERSON_NAME]" at bounding box center [182, 188] width 57 height 11
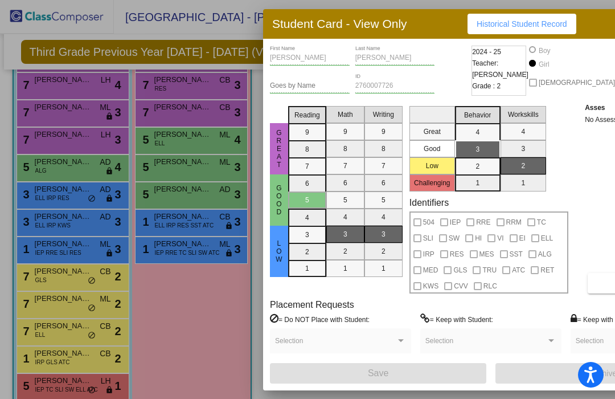
click at [172, 219] on div at bounding box center [307, 199] width 615 height 399
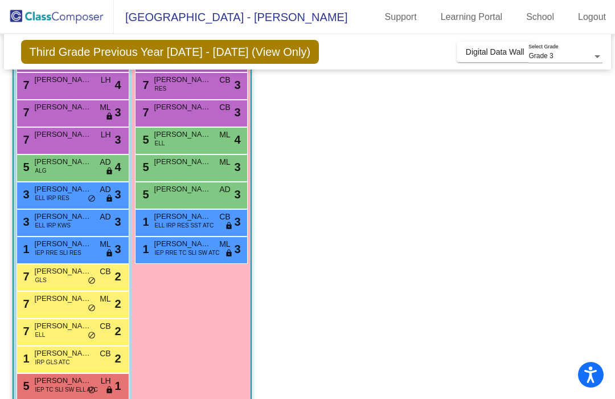
click at [161, 221] on span "ELL IRP RES SST ATC" at bounding box center [184, 225] width 59 height 9
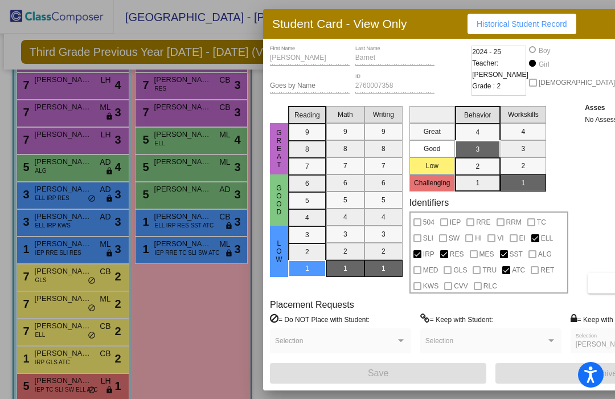
click at [159, 251] on div at bounding box center [307, 199] width 615 height 399
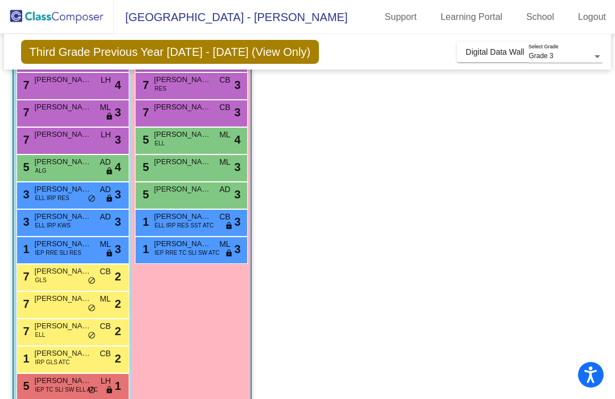
click at [164, 250] on span "IEP RRE TC SLI SW ATC" at bounding box center [187, 252] width 65 height 9
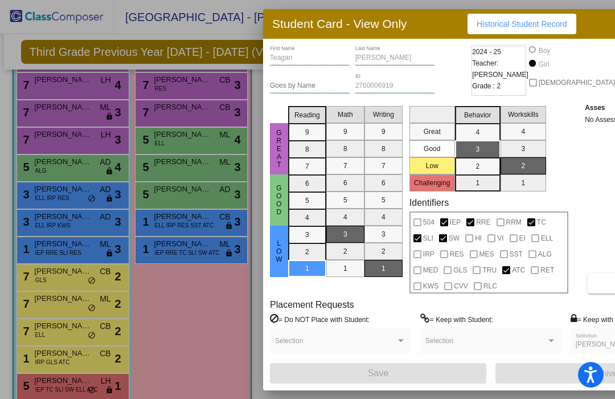
click at [199, 298] on div at bounding box center [307, 199] width 615 height 399
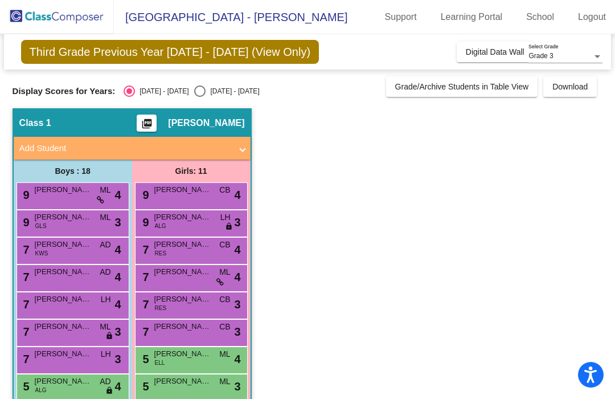
scroll to position [0, 0]
click at [64, 192] on span "[PERSON_NAME]" at bounding box center [63, 189] width 57 height 11
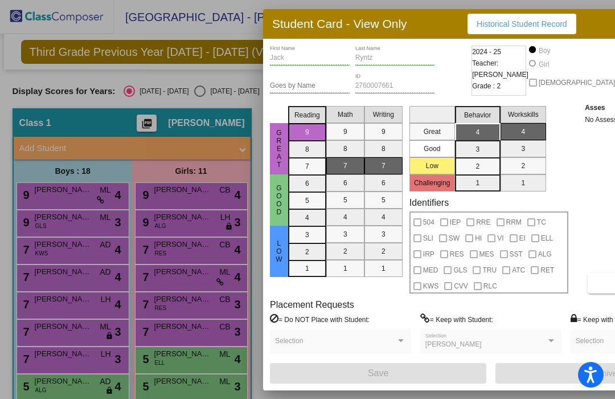
click at [58, 232] on div at bounding box center [307, 199] width 615 height 399
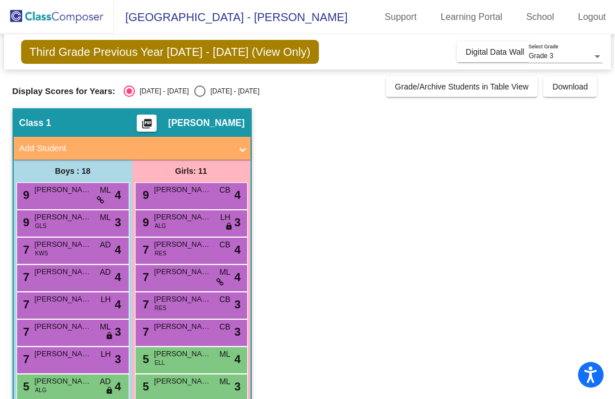
click at [56, 229] on div "9 [PERSON_NAME] GLS ML lock do_not_disturb_alt 3" at bounding box center [71, 221] width 109 height 23
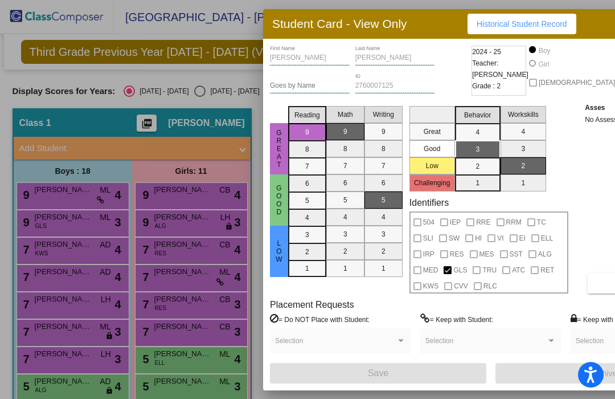
click at [53, 256] on div at bounding box center [307, 199] width 615 height 399
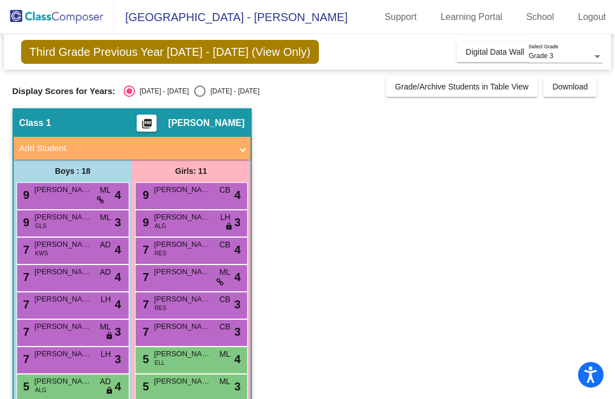
click at [54, 252] on div "7 [PERSON_NAME] KWS AD lock do_not_disturb_alt 4" at bounding box center [71, 248] width 109 height 23
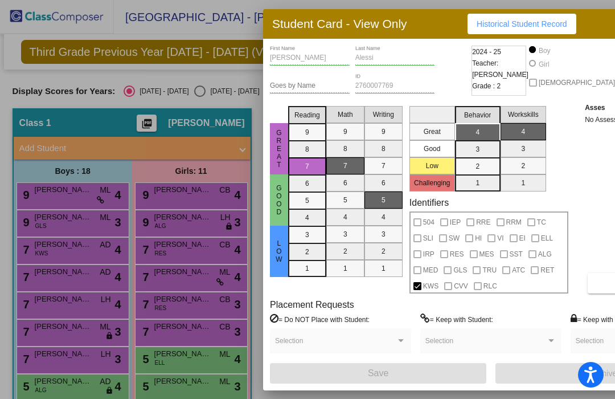
click at [43, 276] on div at bounding box center [307, 199] width 615 height 399
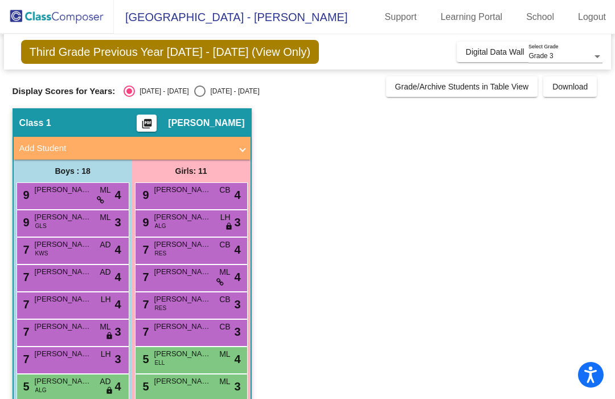
click at [47, 258] on div "7 [PERSON_NAME] KWS AD lock do_not_disturb_alt 4" at bounding box center [71, 248] width 109 height 23
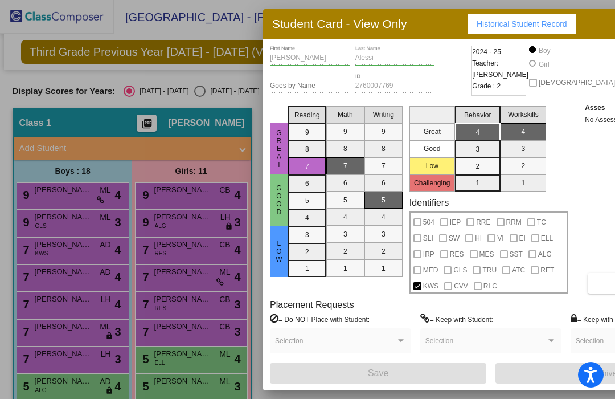
click at [42, 275] on div at bounding box center [307, 199] width 615 height 399
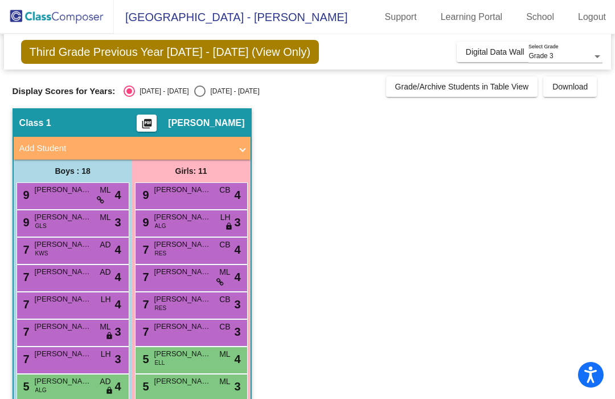
click at [43, 282] on div "7 [PERSON_NAME] AD lock do_not_disturb_alt 4" at bounding box center [71, 276] width 109 height 23
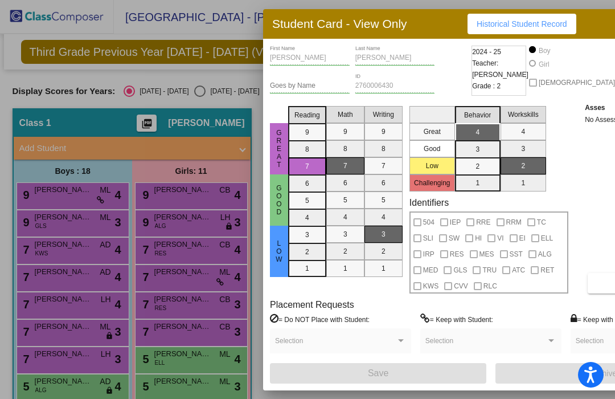
click at [47, 307] on div at bounding box center [307, 199] width 615 height 399
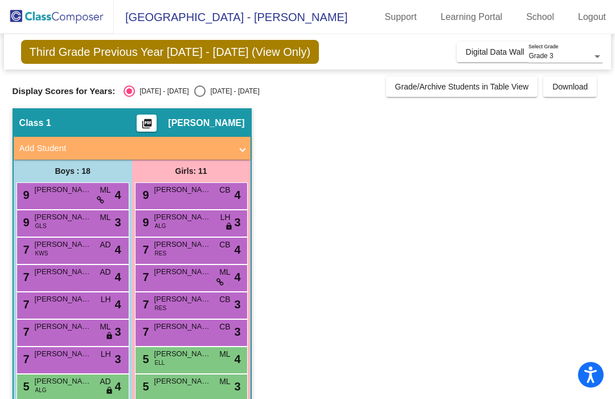
click at [40, 303] on span "[PERSON_NAME]" at bounding box center [63, 298] width 57 height 11
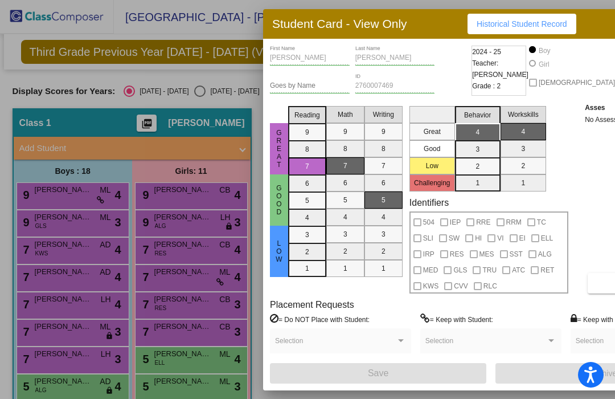
click at [41, 306] on div at bounding box center [307, 199] width 615 height 399
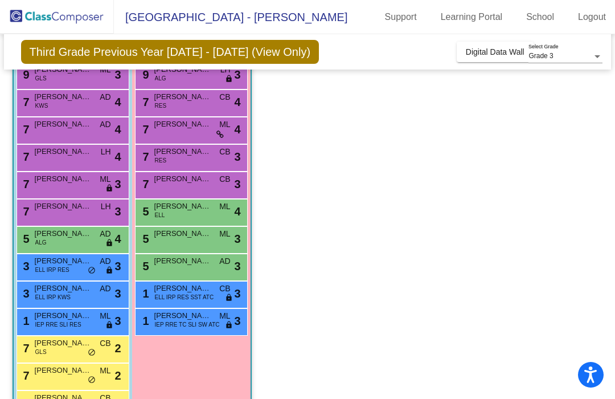
scroll to position [158, 0]
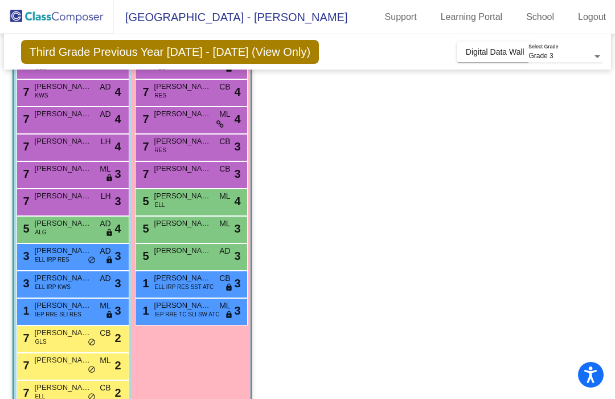
click at [59, 150] on div "7 [PERSON_NAME] LH lock do_not_disturb_alt 4" at bounding box center [71, 145] width 109 height 23
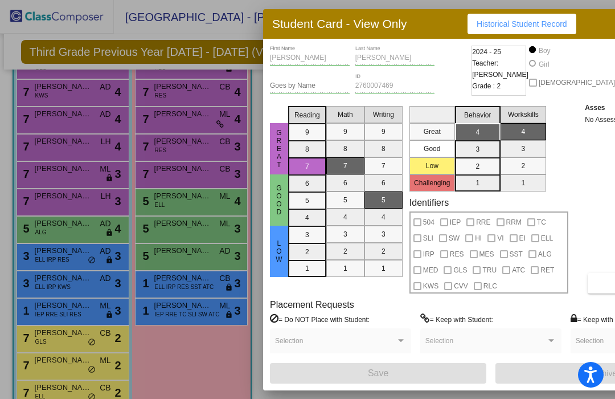
click at [50, 180] on div at bounding box center [307, 199] width 615 height 399
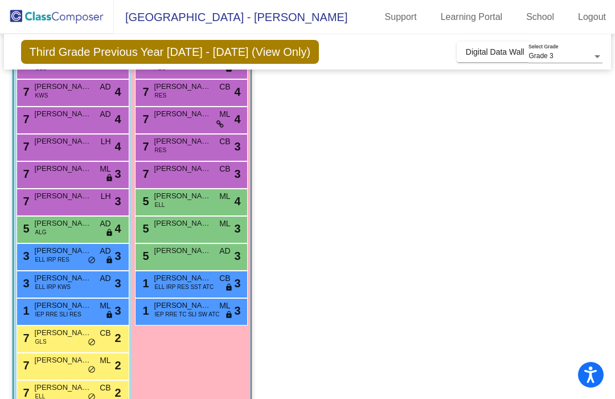
click at [52, 177] on div "7 [PERSON_NAME] ML lock do_not_disturb_alt 3" at bounding box center [71, 173] width 109 height 23
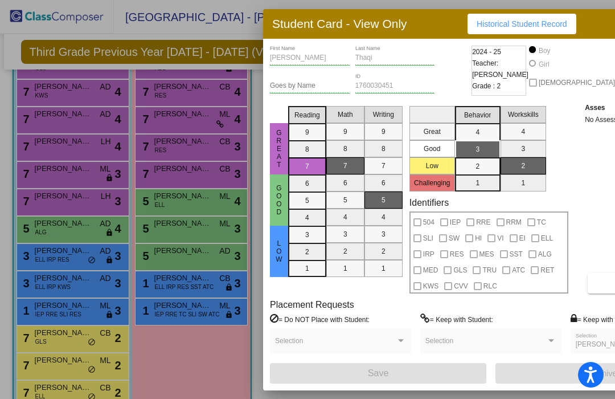
click at [44, 199] on div at bounding box center [307, 199] width 615 height 399
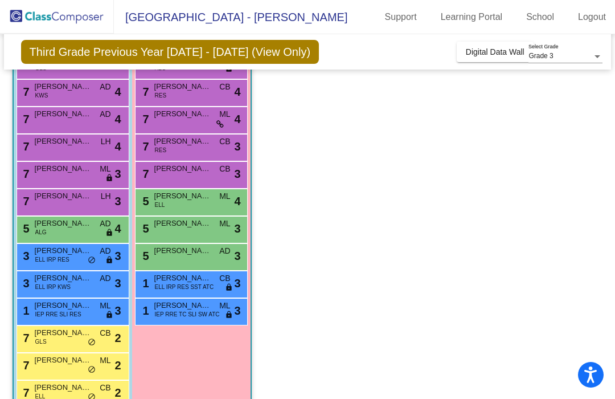
click at [46, 203] on div "7 [PERSON_NAME] LH lock do_not_disturb_alt 3" at bounding box center [71, 200] width 109 height 23
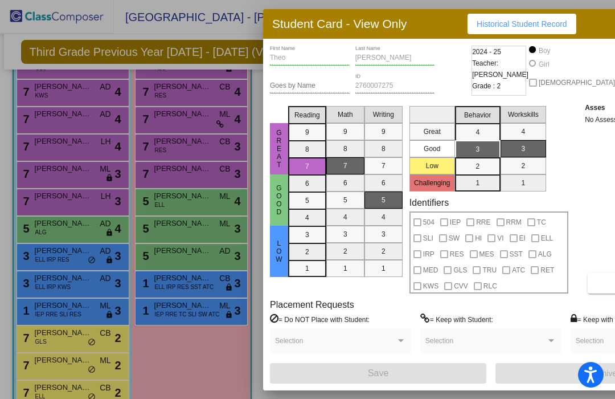
click at [45, 231] on div at bounding box center [307, 199] width 615 height 399
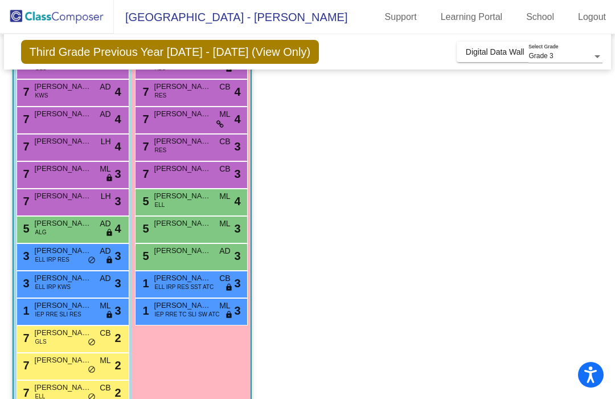
click at [46, 228] on span "ALG" at bounding box center [40, 232] width 11 height 9
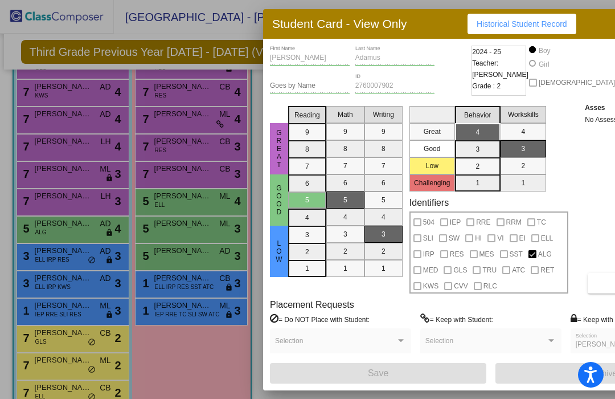
click at [50, 256] on div at bounding box center [307, 199] width 615 height 399
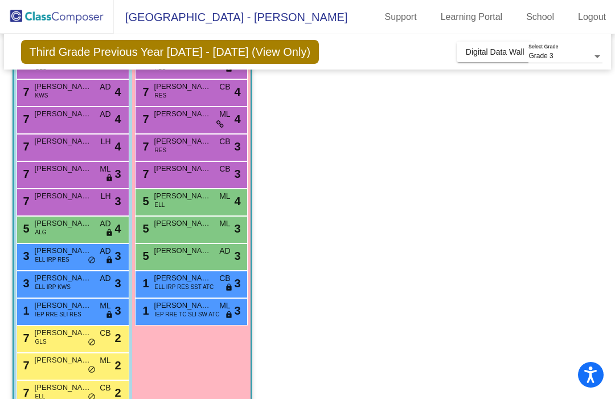
click at [50, 257] on span "ELL IRP RES" at bounding box center [52, 259] width 34 height 9
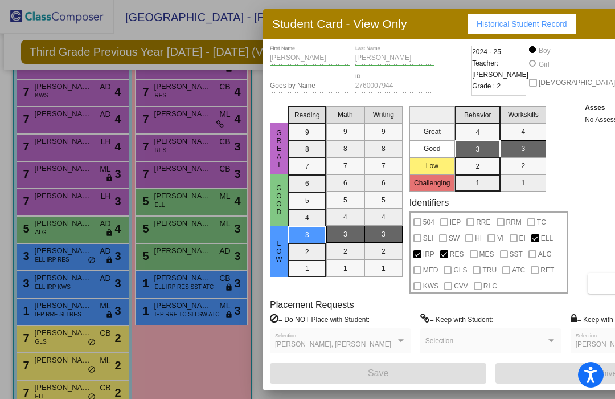
click at [50, 289] on div at bounding box center [307, 199] width 615 height 399
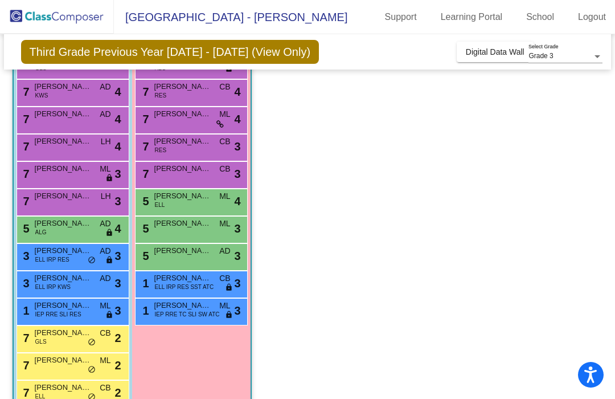
click at [53, 288] on span "ELL IRP KWS" at bounding box center [52, 286] width 35 height 9
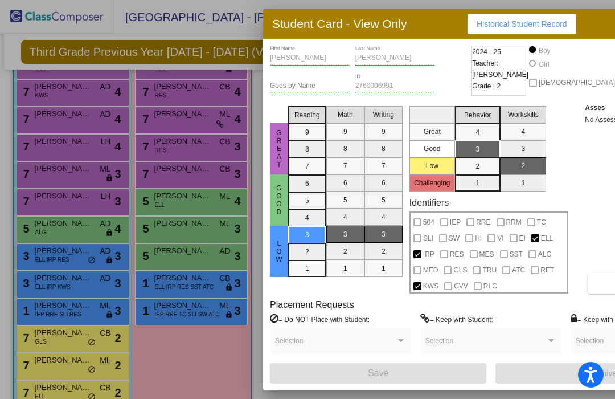
click at [54, 317] on div at bounding box center [307, 199] width 615 height 399
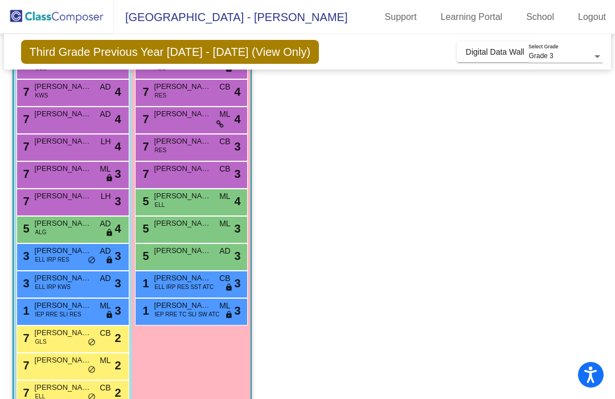
click at [47, 311] on span "IEP RRE SLI RES" at bounding box center [58, 314] width 46 height 9
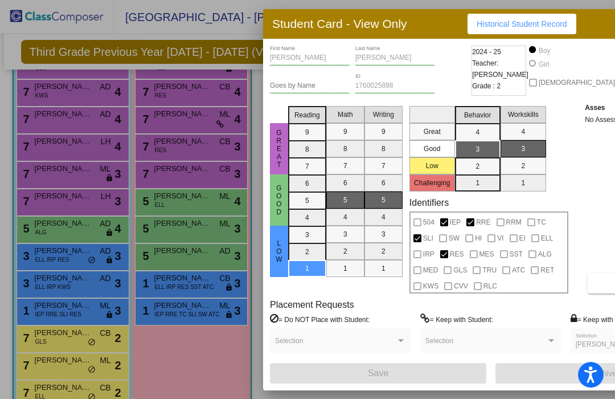
click at [46, 342] on div at bounding box center [307, 199] width 615 height 399
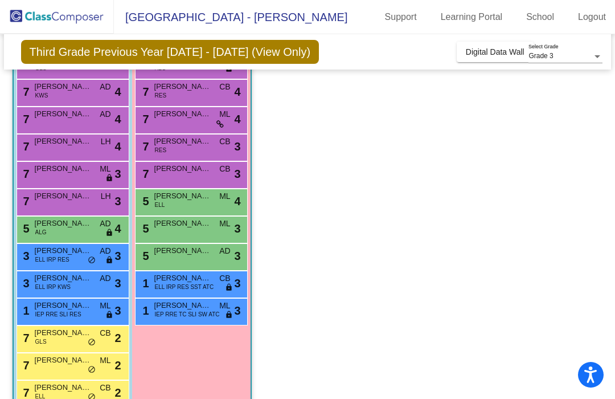
click at [42, 340] on span "GLS" at bounding box center [40, 341] width 11 height 9
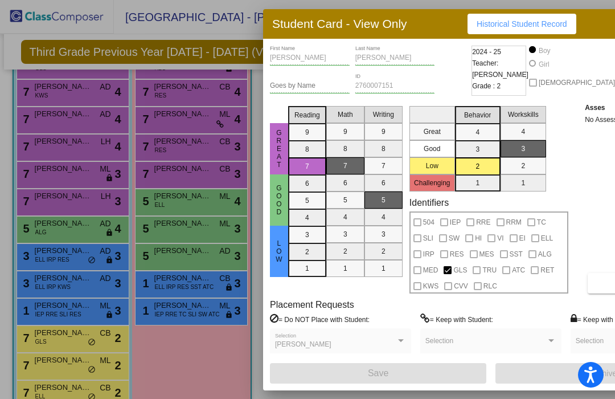
click at [188, 371] on div at bounding box center [307, 199] width 615 height 399
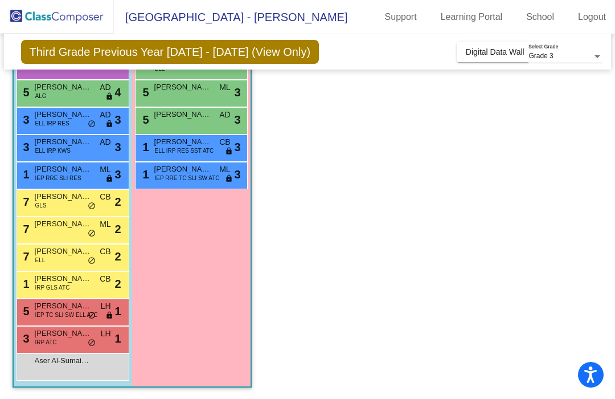
scroll to position [294, 0]
click at [67, 239] on div "7 [PERSON_NAME] [PERSON_NAME] lock do_not_disturb_alt 2" at bounding box center [71, 228] width 109 height 23
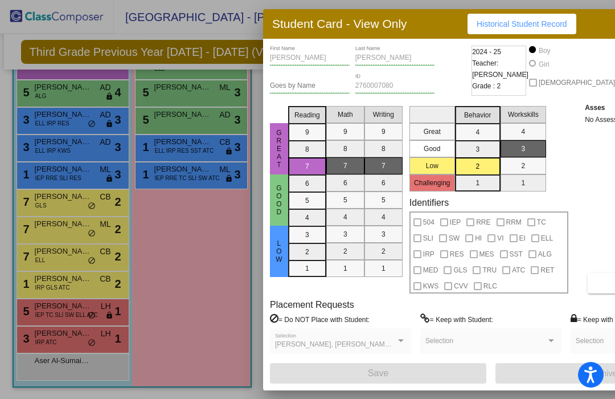
click at [52, 263] on div at bounding box center [307, 199] width 615 height 399
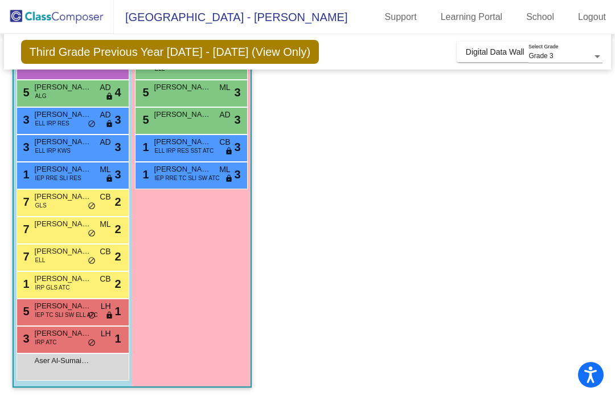
click at [48, 264] on div "7 [PERSON_NAME] [PERSON_NAME] lock do_not_disturb_alt 2" at bounding box center [71, 255] width 109 height 23
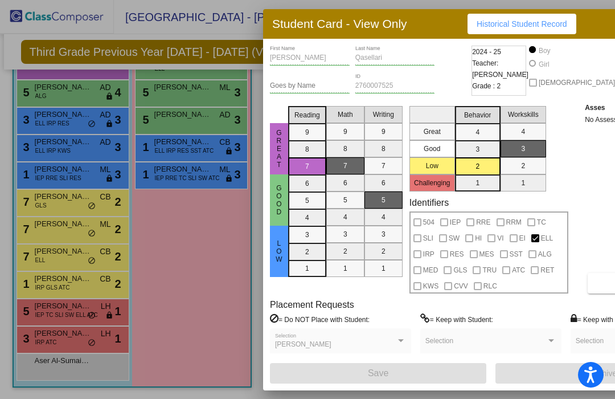
click at [55, 289] on div at bounding box center [307, 199] width 615 height 399
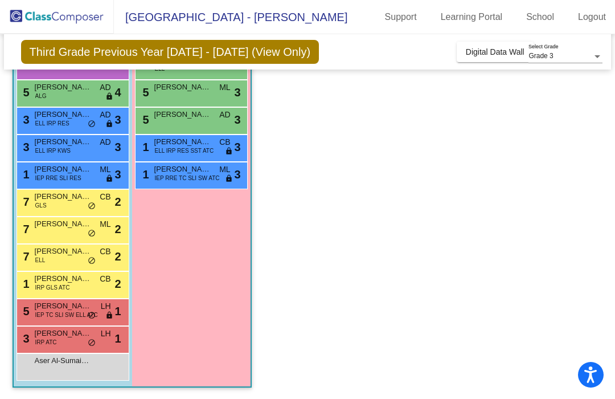
click at [50, 284] on span "IRP GLS ATC" at bounding box center [52, 287] width 35 height 9
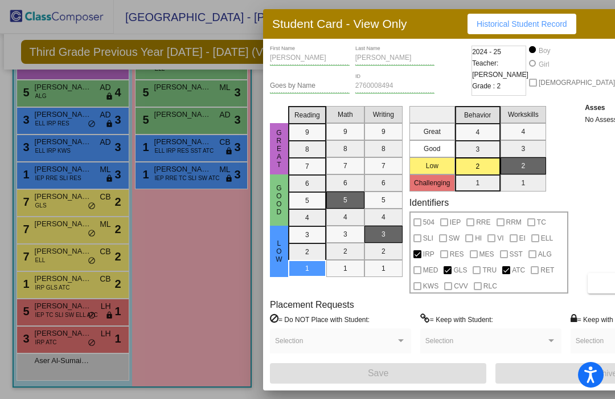
click at [164, 360] on div at bounding box center [307, 199] width 615 height 399
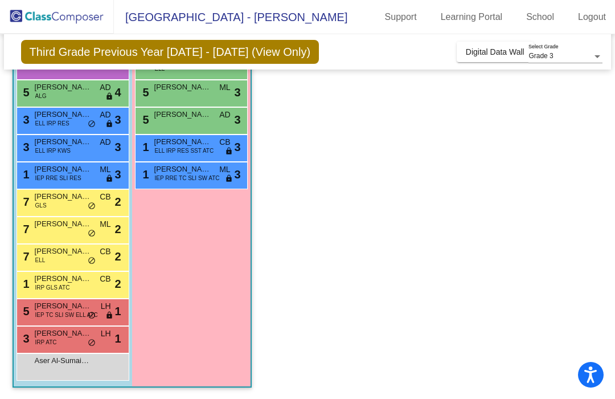
click at [49, 313] on span "IEP TC SLI SW ELL ATC" at bounding box center [66, 314] width 63 height 9
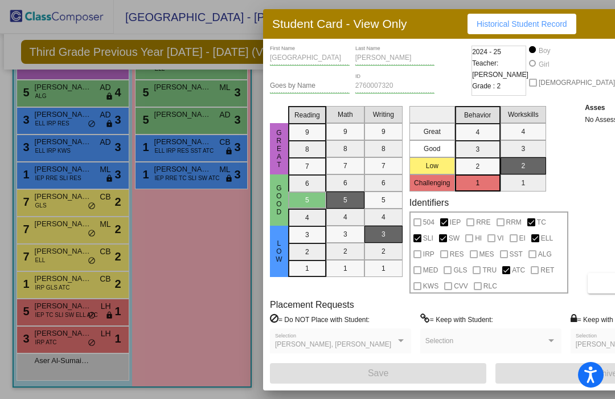
click at [57, 342] on div at bounding box center [307, 199] width 615 height 399
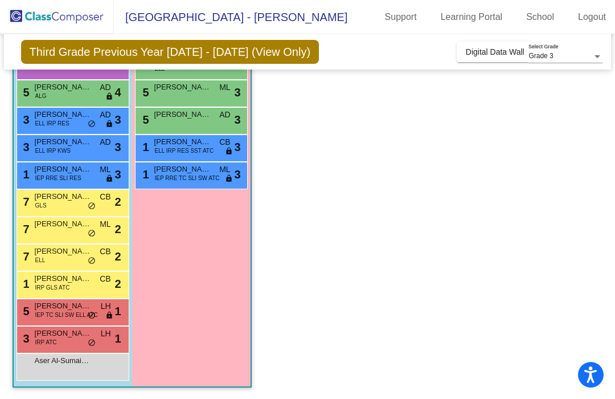
click at [56, 346] on div "3 [PERSON_NAME] IRP ATC LH lock do_not_disturb_alt 1" at bounding box center [71, 337] width 109 height 23
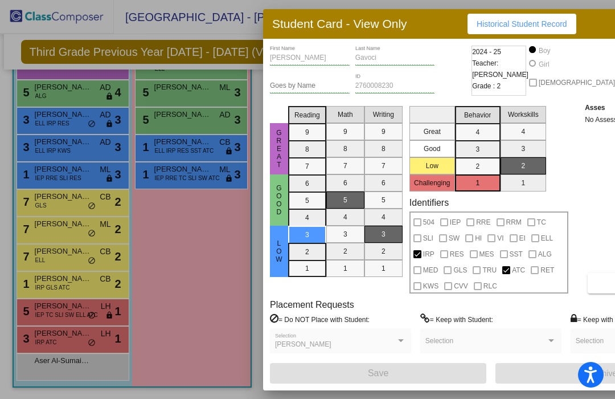
click at [197, 257] on div at bounding box center [307, 199] width 615 height 399
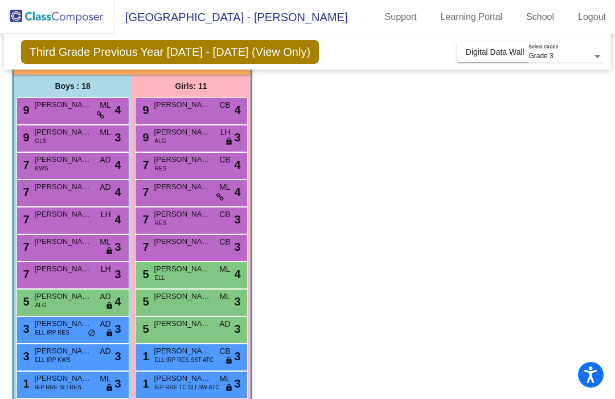
scroll to position [84, 0]
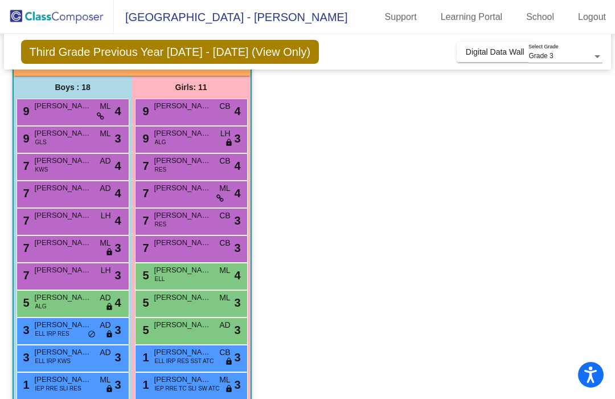
click at [61, 118] on div "9 [PERSON_NAME] ML lock do_not_disturb_alt 4" at bounding box center [71, 110] width 109 height 23
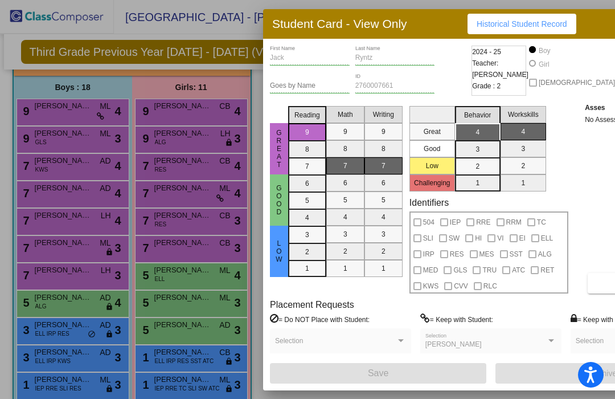
click at [47, 143] on div at bounding box center [307, 199] width 615 height 399
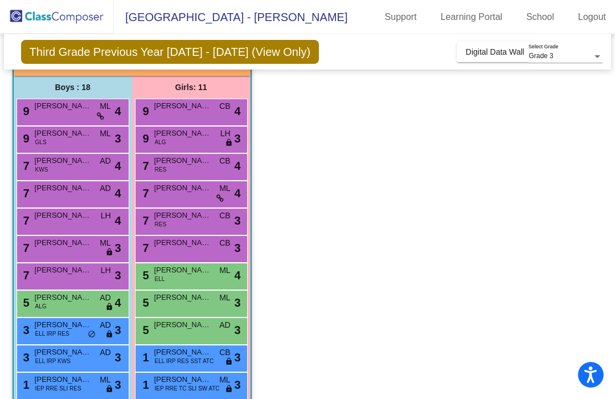
click at [44, 143] on span "GLS" at bounding box center [40, 142] width 11 height 9
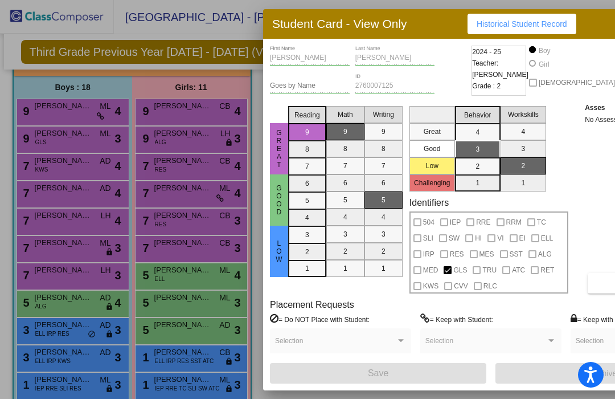
click at [43, 170] on div at bounding box center [307, 199] width 615 height 399
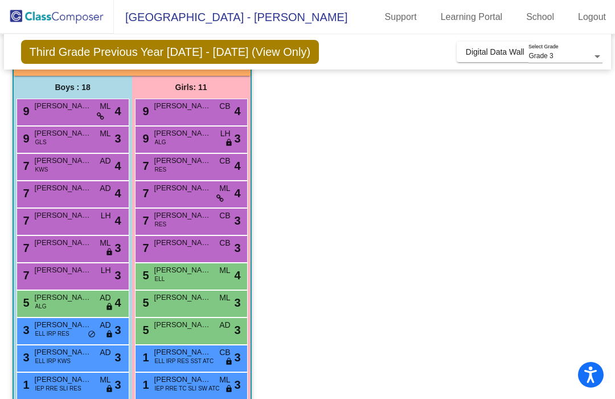
click at [34, 169] on div "7 [PERSON_NAME] KWS AD lock do_not_disturb_alt 4" at bounding box center [71, 165] width 109 height 23
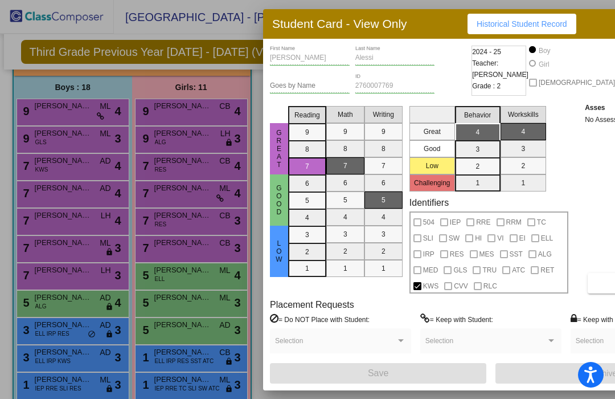
click at [46, 188] on div at bounding box center [307, 199] width 615 height 399
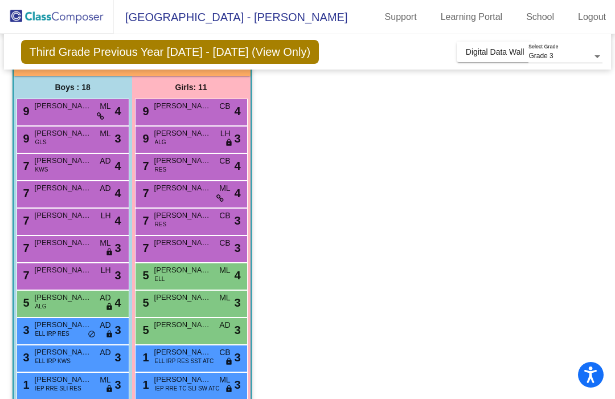
click at [41, 199] on div "7 [PERSON_NAME] AD lock do_not_disturb_alt 4" at bounding box center [71, 192] width 109 height 23
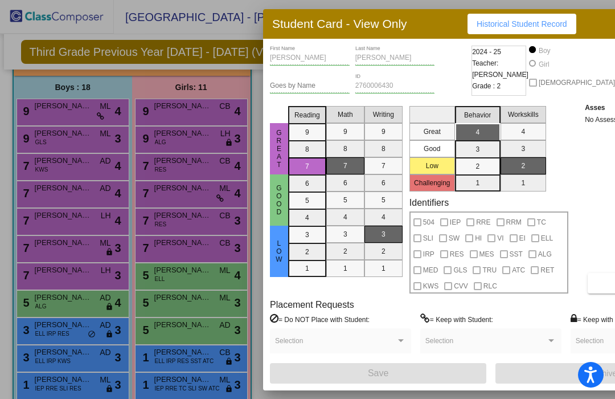
click at [36, 215] on div at bounding box center [307, 199] width 615 height 399
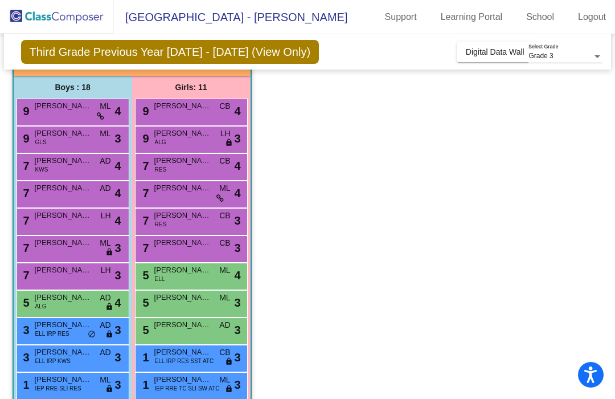
click at [38, 225] on div "7 [PERSON_NAME] LH lock do_not_disturb_alt 4" at bounding box center [71, 219] width 109 height 23
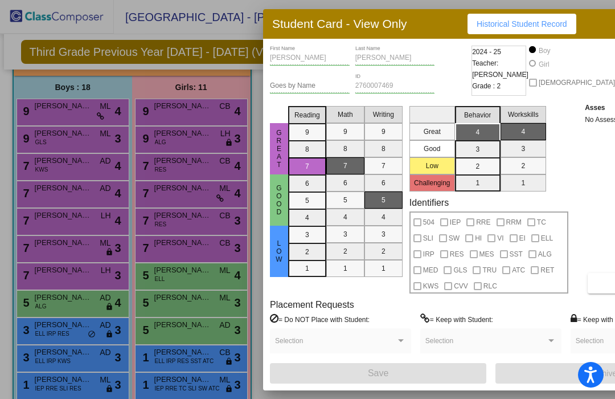
click at [39, 249] on div at bounding box center [307, 199] width 615 height 399
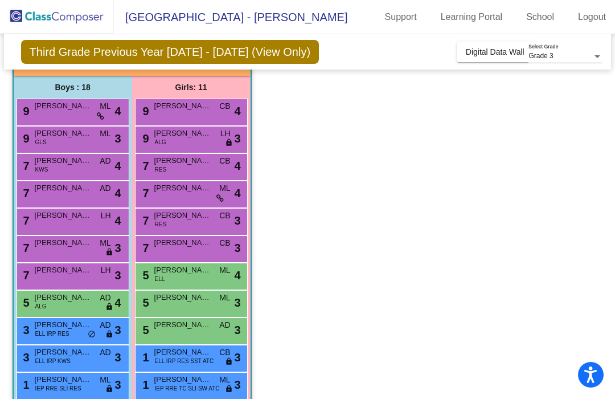
click at [36, 252] on div "7 [PERSON_NAME] ML lock do_not_disturb_alt 3" at bounding box center [71, 247] width 109 height 23
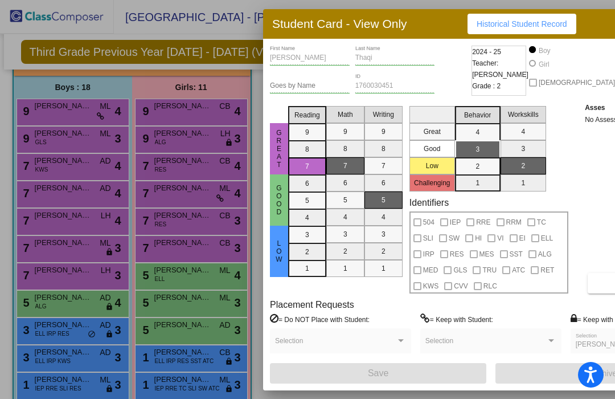
click at [44, 277] on div at bounding box center [307, 199] width 615 height 399
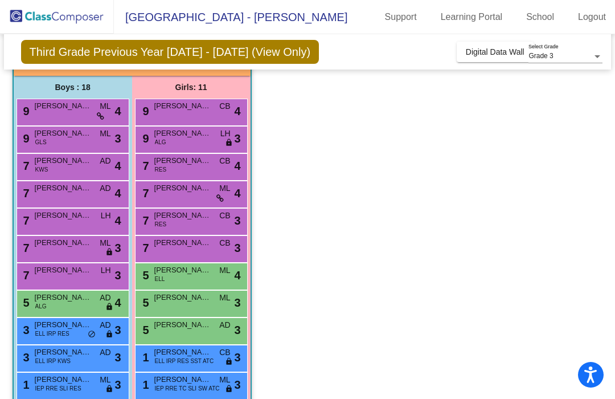
click at [39, 278] on div "7 [PERSON_NAME] LH lock do_not_disturb_alt 3" at bounding box center [71, 274] width 109 height 23
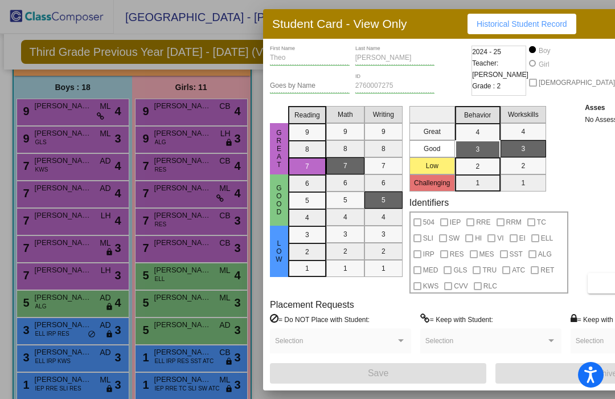
click at [42, 309] on div at bounding box center [307, 199] width 615 height 399
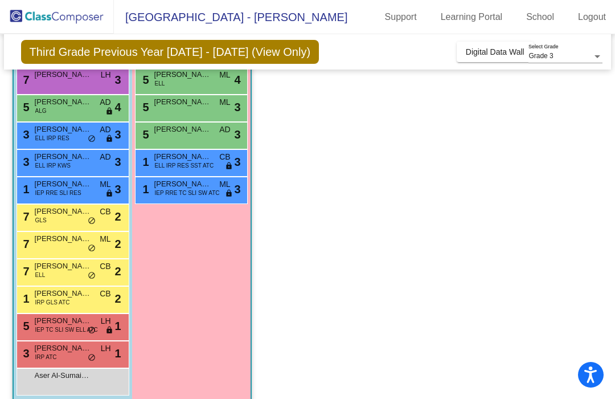
scroll to position [280, 0]
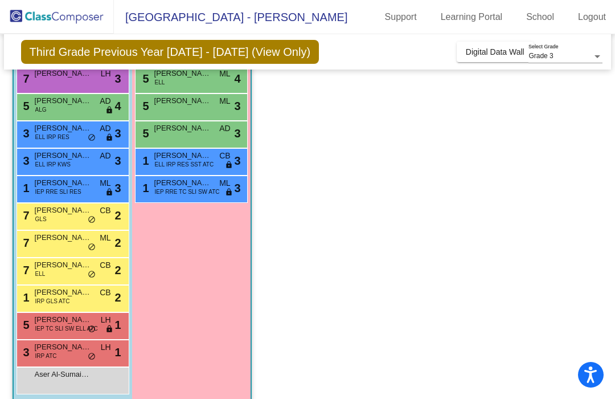
click at [54, 109] on div "5 [PERSON_NAME] ALG AD lock do_not_disturb_alt 4" at bounding box center [71, 105] width 109 height 23
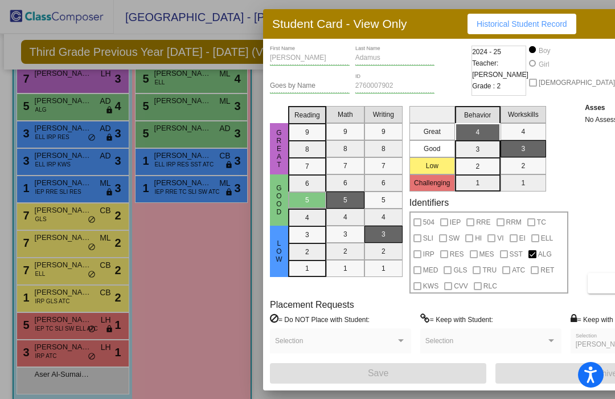
click at [18, 116] on div at bounding box center [307, 199] width 615 height 399
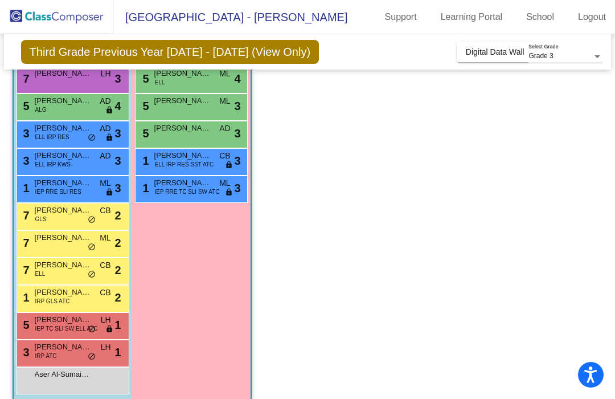
click at [38, 140] on span "ELL IRP RES" at bounding box center [52, 137] width 34 height 9
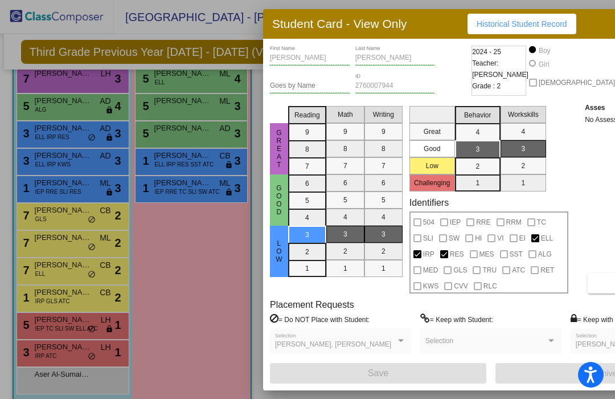
click at [49, 142] on div at bounding box center [307, 199] width 615 height 399
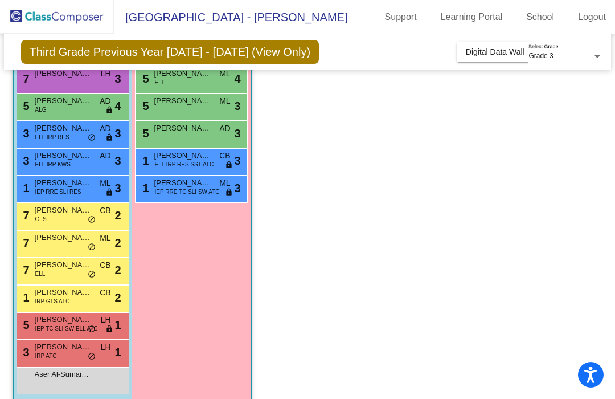
click at [41, 137] on span "ELL IRP RES" at bounding box center [52, 137] width 34 height 9
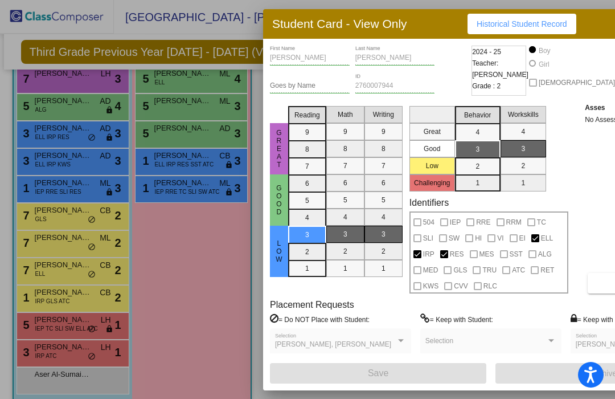
click at [40, 163] on div at bounding box center [307, 199] width 615 height 399
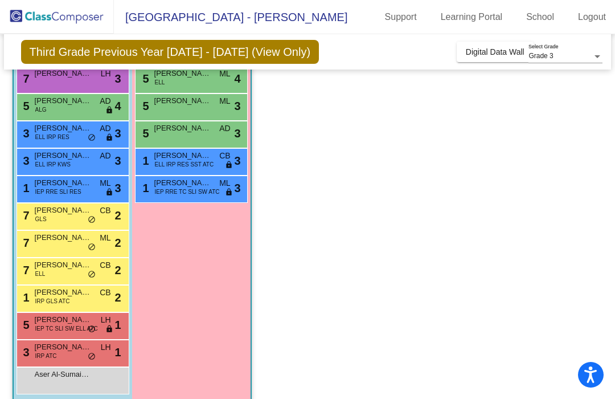
click at [38, 162] on span "ELL IRP KWS" at bounding box center [52, 164] width 35 height 9
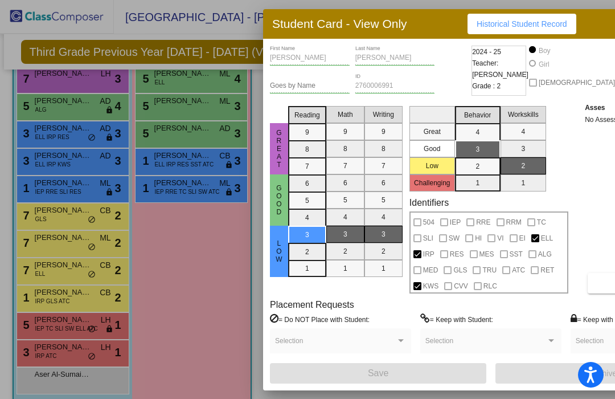
click at [39, 188] on div at bounding box center [307, 199] width 615 height 399
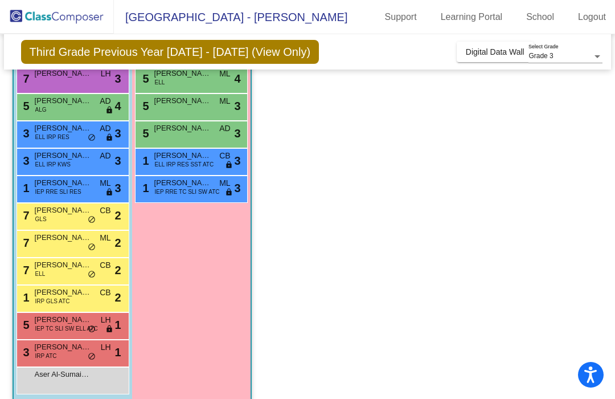
click at [34, 189] on div "1 [PERSON_NAME] IEP RRE SLI RES ML lock do_not_disturb_alt 3" at bounding box center [71, 187] width 109 height 23
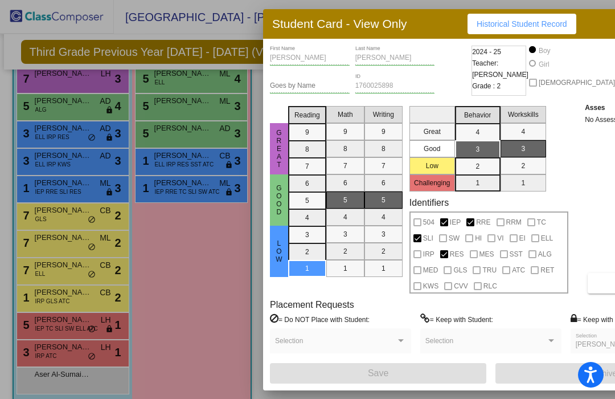
click at [41, 213] on div at bounding box center [307, 199] width 615 height 399
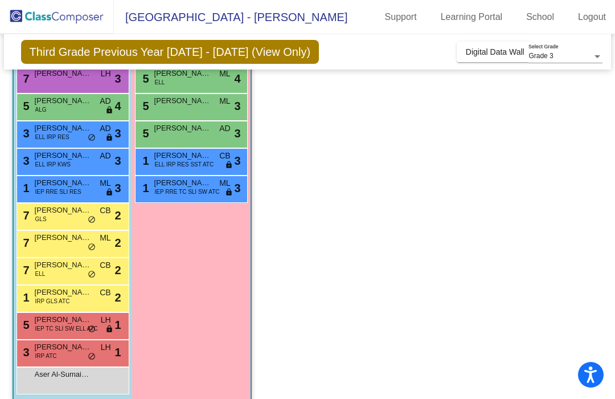
click at [39, 214] on span "[PERSON_NAME]" at bounding box center [63, 209] width 57 height 11
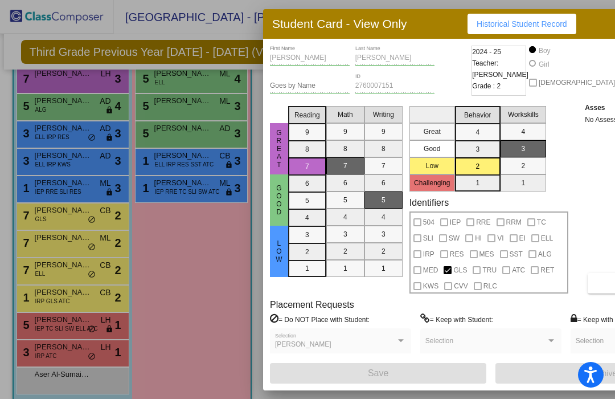
click at [42, 243] on div at bounding box center [307, 199] width 615 height 399
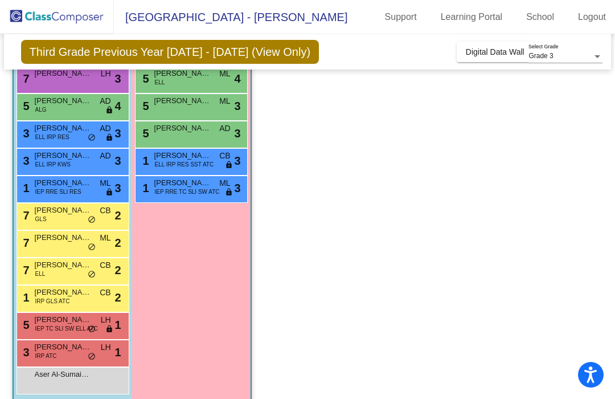
click at [38, 242] on span "[PERSON_NAME]" at bounding box center [63, 237] width 57 height 11
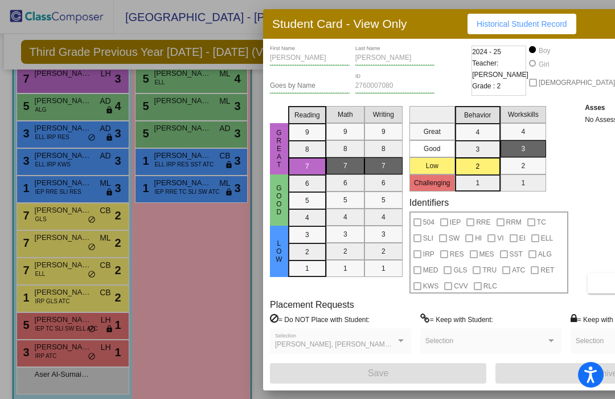
click at [42, 277] on div at bounding box center [307, 199] width 615 height 399
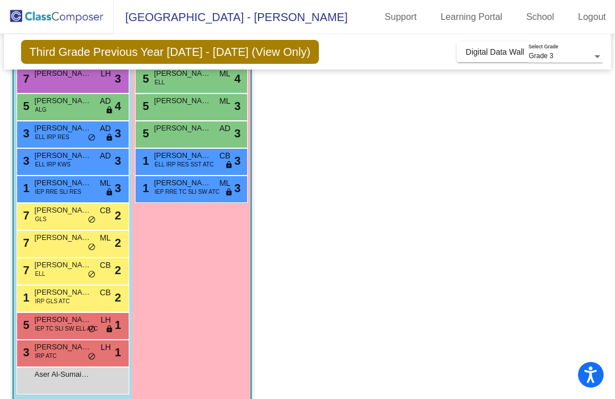
click at [35, 272] on span "ELL" at bounding box center [40, 273] width 10 height 9
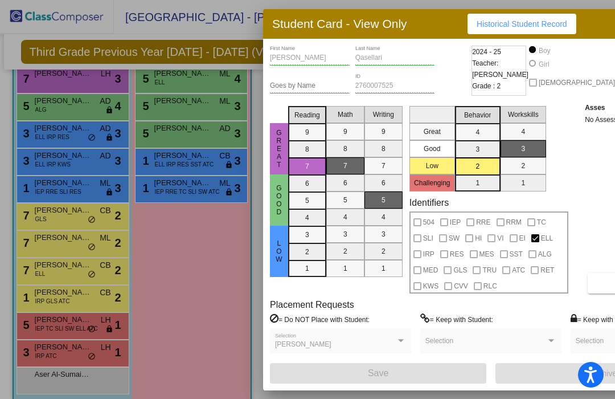
click at [50, 307] on div at bounding box center [307, 199] width 615 height 399
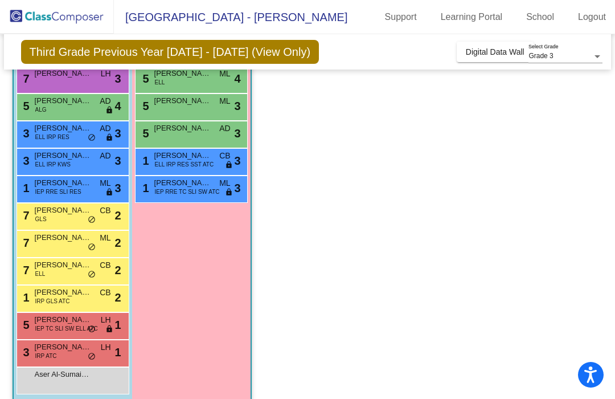
click at [35, 303] on span "IRP GLS ATC" at bounding box center [52, 301] width 35 height 9
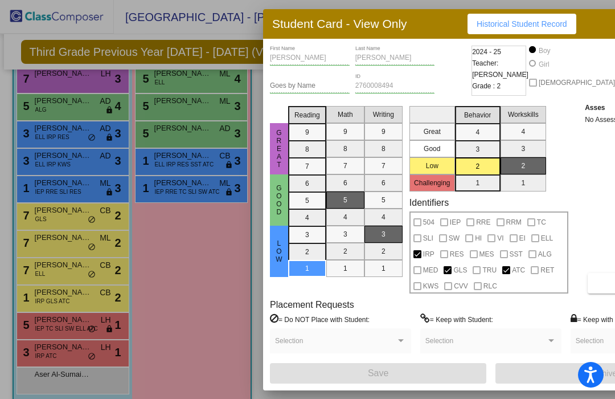
click at [51, 330] on div at bounding box center [307, 199] width 615 height 399
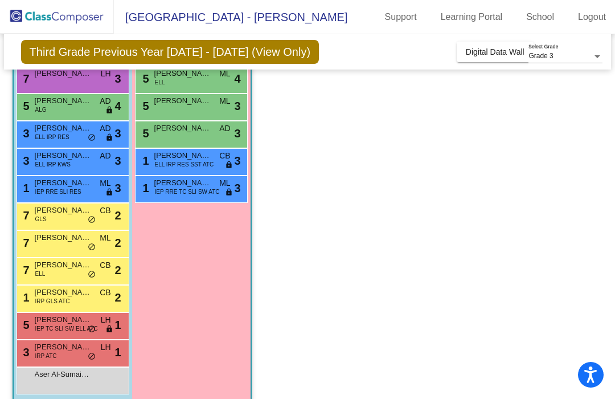
click at [47, 325] on span "IEP TC SLI SW ELL ATC" at bounding box center [66, 328] width 63 height 9
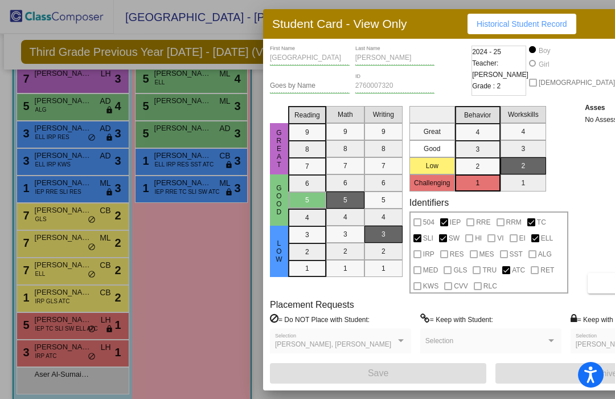
click at [60, 359] on div at bounding box center [307, 199] width 615 height 399
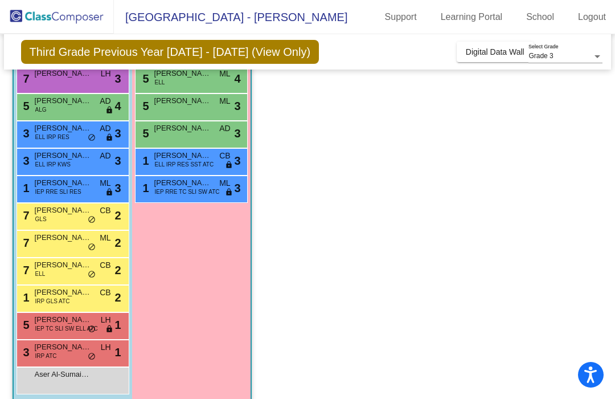
click at [61, 356] on div "3 [PERSON_NAME] IRP ATC LH lock do_not_disturb_alt 1" at bounding box center [71, 351] width 109 height 23
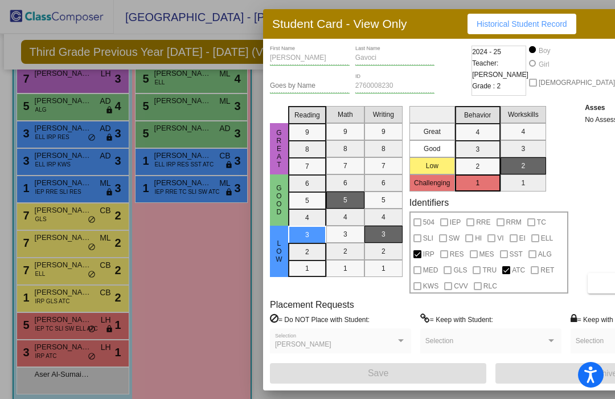
click at [190, 332] on div at bounding box center [307, 199] width 615 height 399
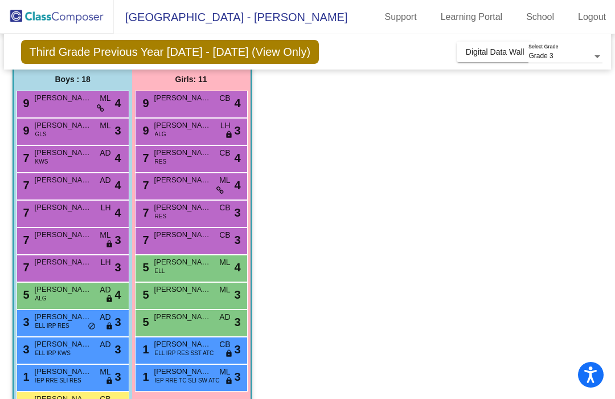
scroll to position [72, 0]
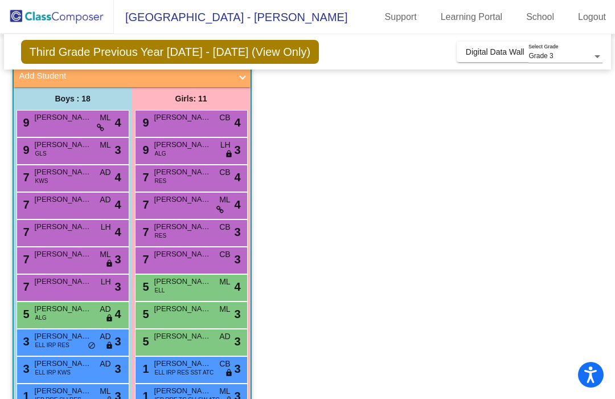
click at [161, 126] on div "9 [PERSON_NAME] CB lock do_not_disturb_alt 4" at bounding box center [191, 121] width 109 height 23
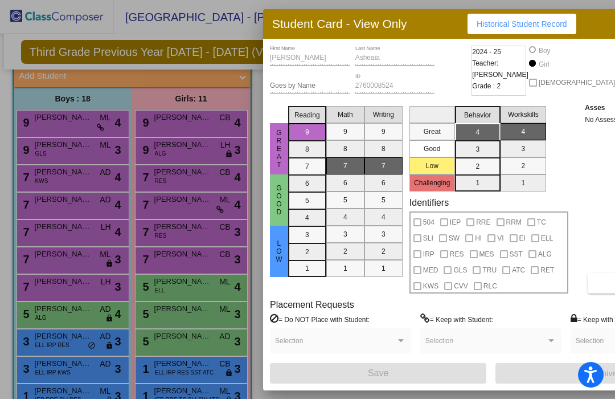
click at [165, 157] on div at bounding box center [307, 199] width 615 height 399
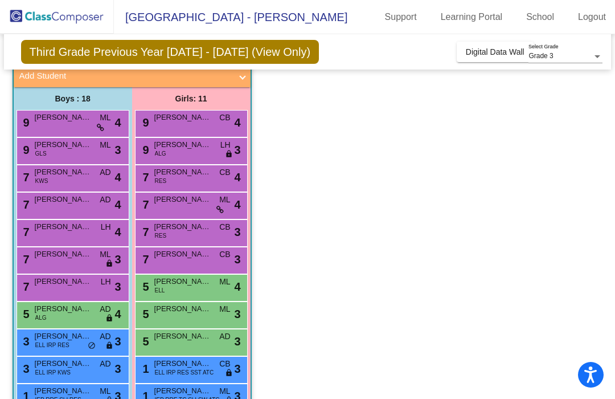
click at [155, 154] on span "ALG" at bounding box center [160, 153] width 11 height 9
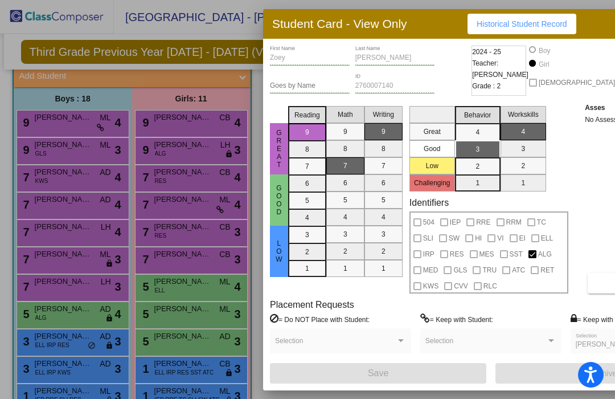
click at [165, 183] on div at bounding box center [307, 199] width 615 height 399
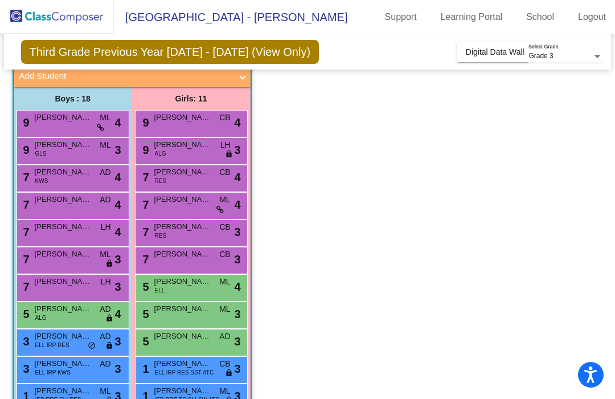
click at [161, 182] on span "RES" at bounding box center [161, 181] width 12 height 9
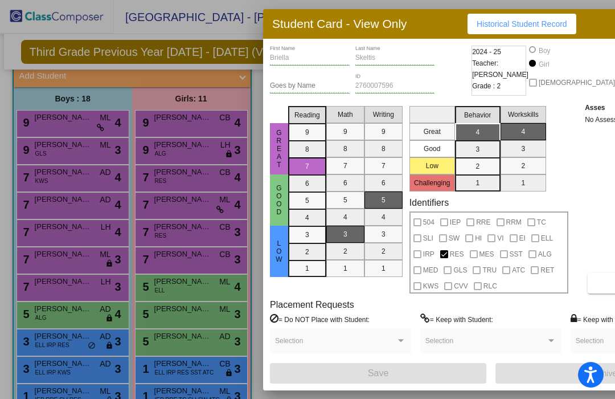
click at [171, 206] on div at bounding box center [307, 199] width 615 height 399
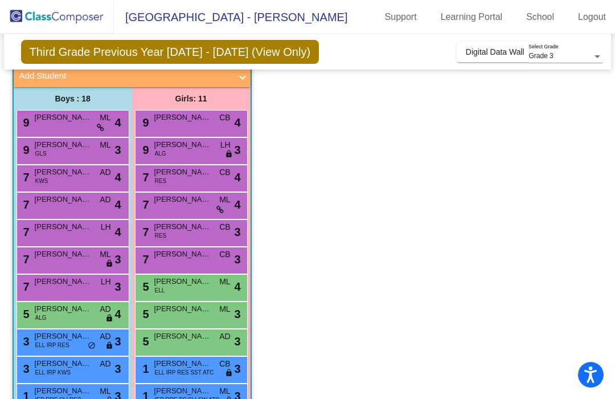
click at [170, 209] on div "7 [PERSON_NAME] ML lock do_not_disturb_alt 4" at bounding box center [191, 203] width 109 height 23
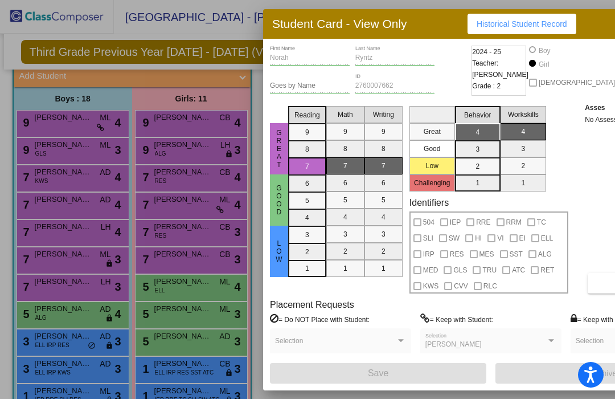
click at [168, 233] on div at bounding box center [307, 199] width 615 height 399
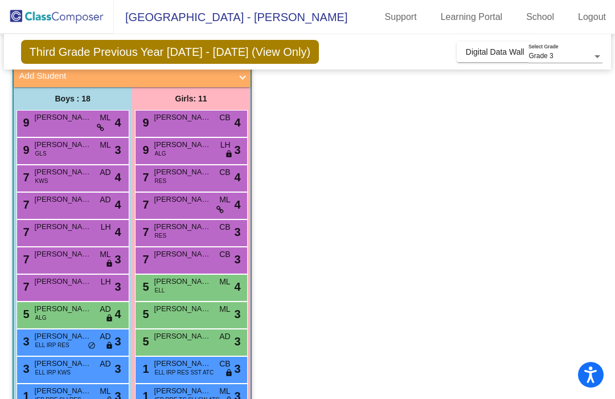
click at [180, 236] on div "7 [PERSON_NAME] RES CB lock do_not_disturb_alt 3" at bounding box center [191, 231] width 109 height 23
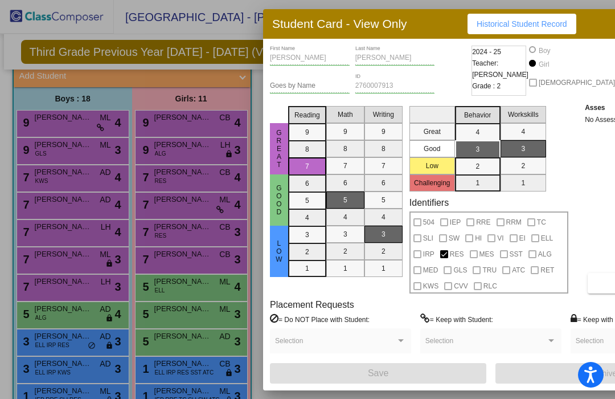
click at [194, 262] on div at bounding box center [307, 199] width 615 height 399
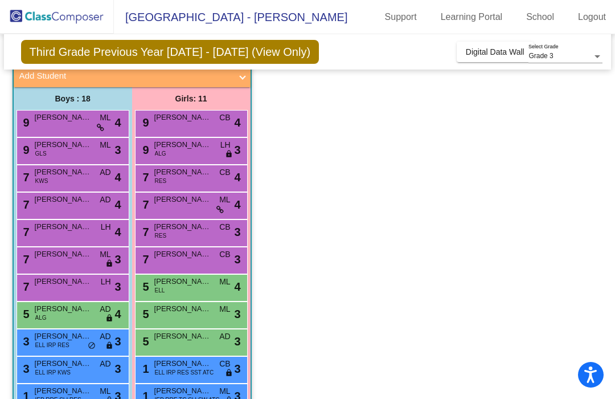
click at [196, 263] on div "7 [PERSON_NAME] CB lock do_not_disturb_alt 3" at bounding box center [191, 258] width 109 height 23
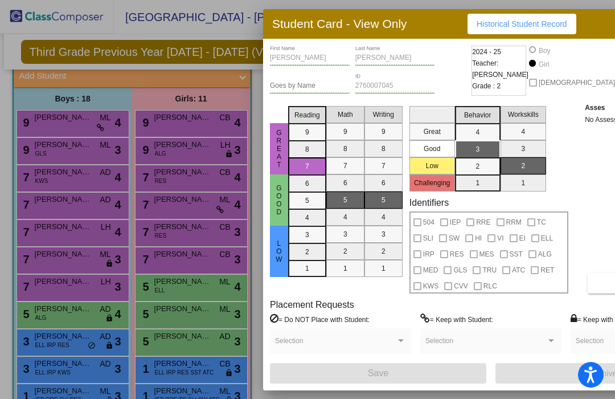
click at [194, 286] on div at bounding box center [307, 199] width 615 height 399
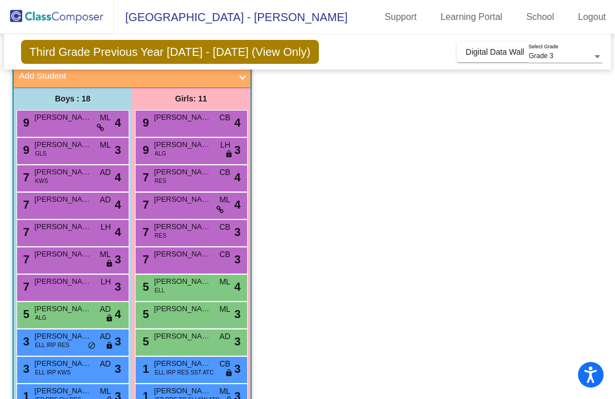
click at [196, 285] on span "[PERSON_NAME]" at bounding box center [182, 281] width 57 height 11
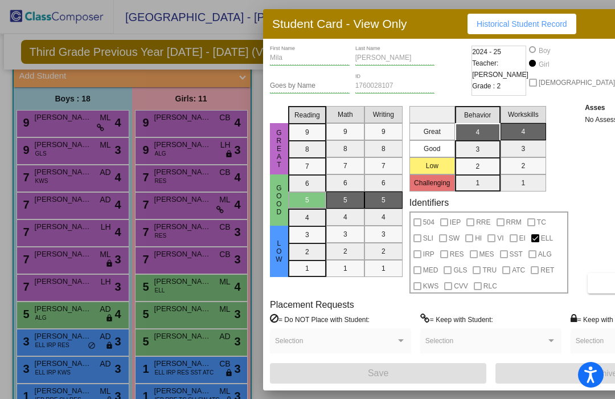
click at [206, 311] on div at bounding box center [307, 199] width 615 height 399
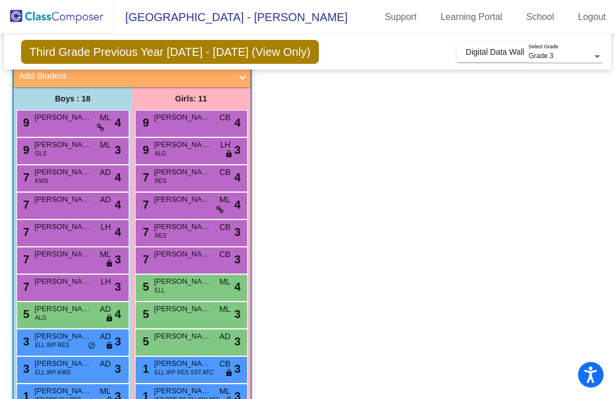
click at [199, 317] on div "5 [PERSON_NAME] [PERSON_NAME] lock do_not_disturb_alt 3" at bounding box center [191, 313] width 109 height 23
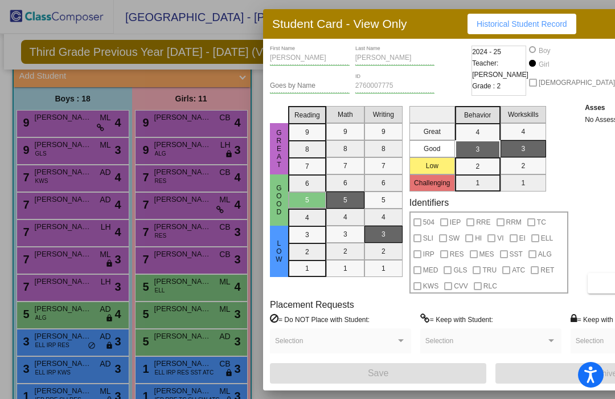
click at [191, 338] on div at bounding box center [307, 199] width 615 height 399
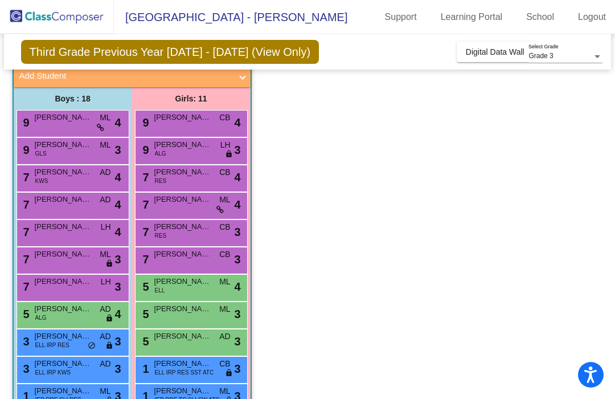
click at [198, 346] on div "5 [PERSON_NAME] AD lock do_not_disturb_alt 3" at bounding box center [191, 340] width 109 height 23
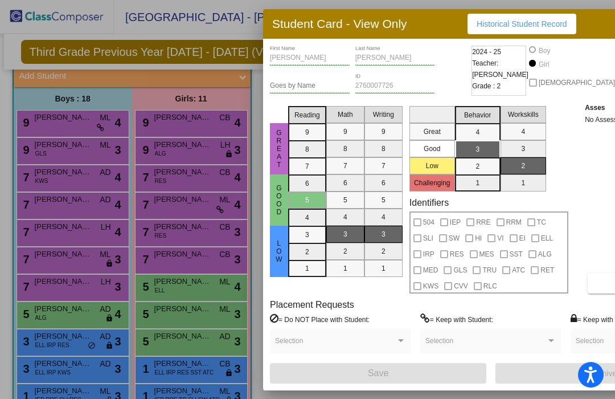
click at [179, 363] on div at bounding box center [307, 199] width 615 height 399
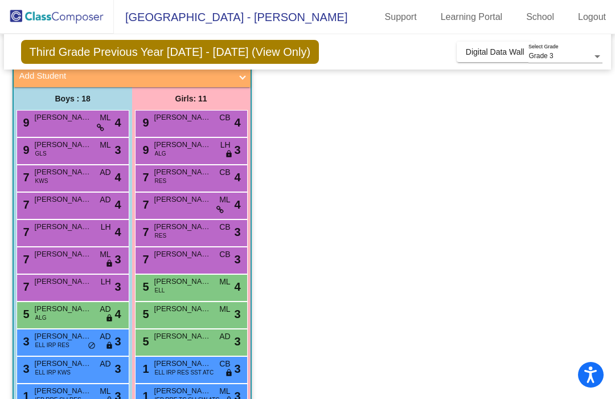
click at [182, 370] on span "ELL IRP RES SST ATC" at bounding box center [184, 372] width 59 height 9
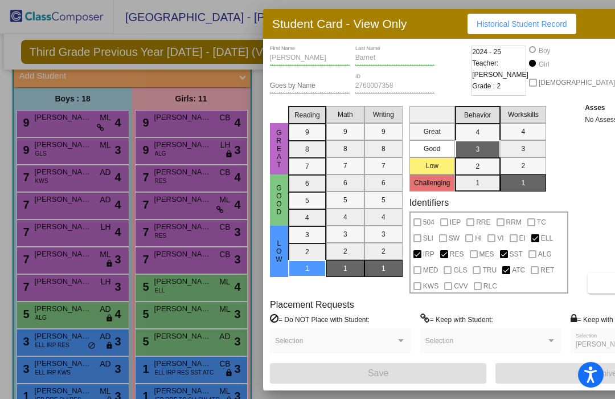
click at [155, 306] on div at bounding box center [307, 199] width 615 height 399
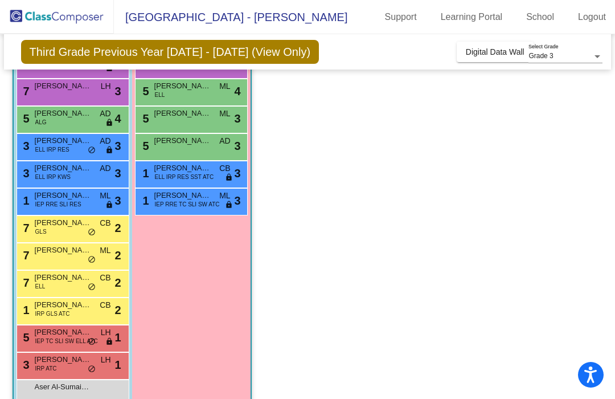
scroll to position [269, 0]
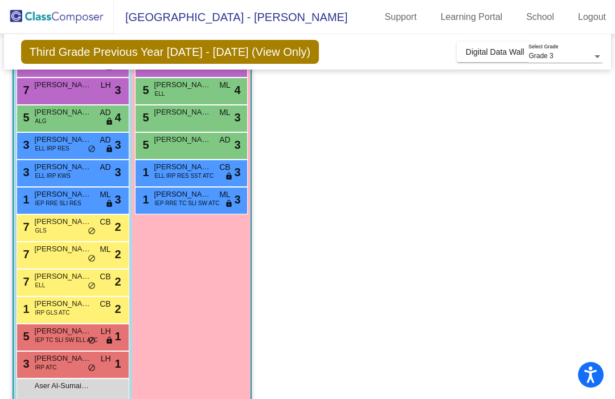
click at [173, 203] on span "IEP RRE TC SLI SW ATC" at bounding box center [187, 203] width 65 height 9
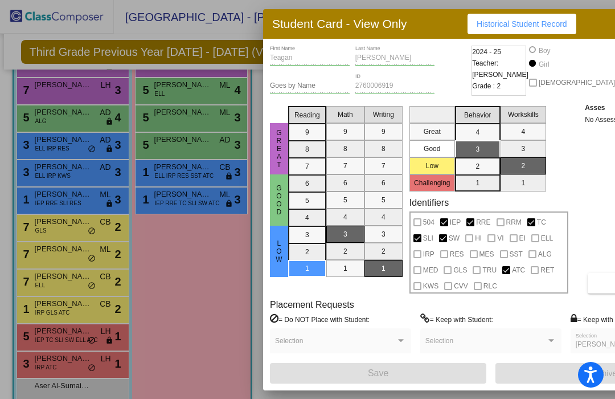
click at [186, 313] on div at bounding box center [307, 199] width 615 height 399
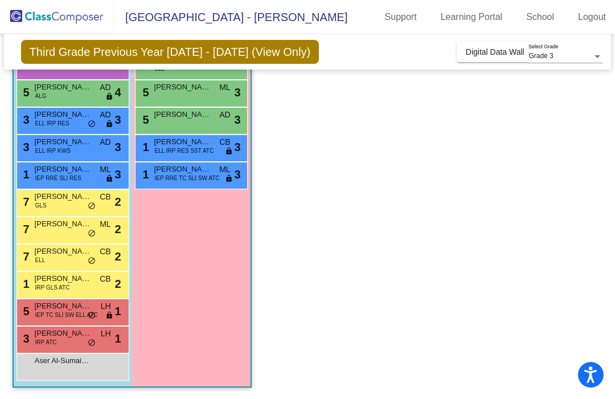
scroll to position [294, 0]
click at [80, 311] on span "IEP TC SLI SW ELL ATC" at bounding box center [66, 314] width 63 height 9
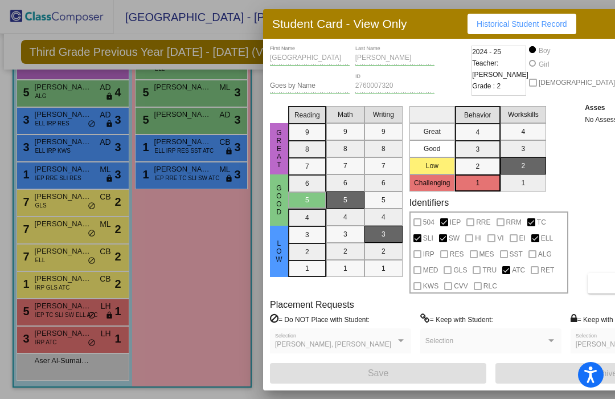
click at [194, 323] on div at bounding box center [307, 199] width 615 height 399
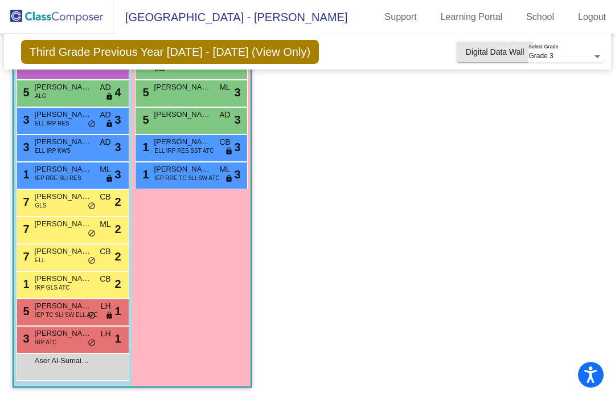
click at [486, 54] on span "Digital Data Wall" at bounding box center [495, 51] width 59 height 9
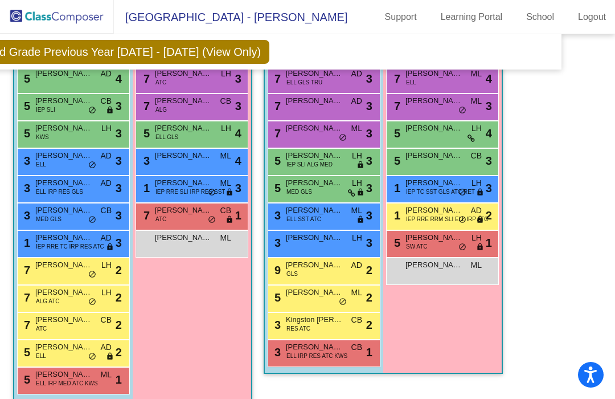
scroll to position [1027, 50]
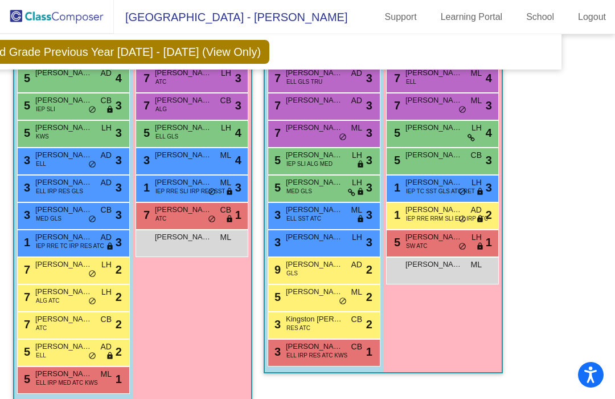
click at [0, 0] on div "Girls: 12 9 [PERSON_NAME] ML lock do_not_disturb_alt 4 9 [PERSON_NAME] [PERSON_…" at bounding box center [0, 0] width 0 height 0
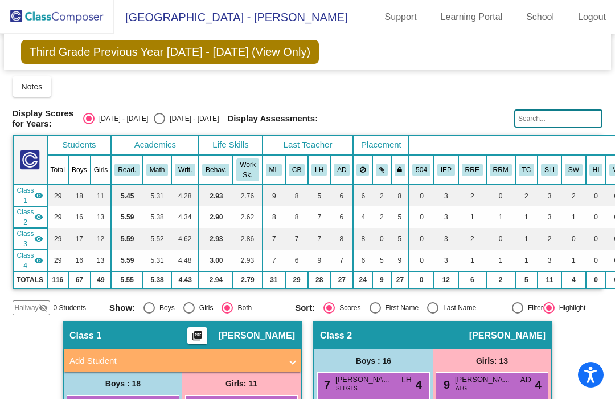
scroll to position [0, 0]
click at [165, 115] on div "Select an option" at bounding box center [159, 118] width 11 height 11
click at [159, 124] on input "[DATE] - [DATE]" at bounding box center [159, 124] width 1 height 1
radio input "true"
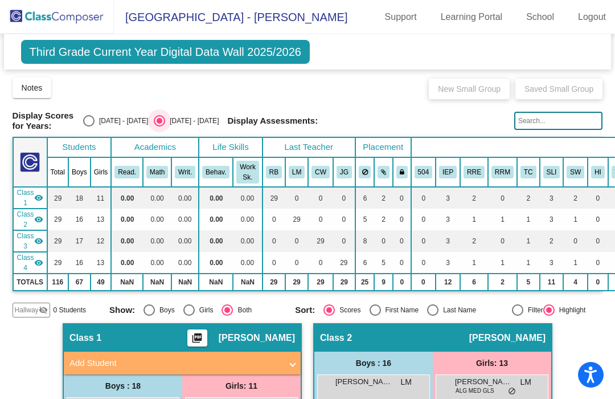
click at [95, 122] on div "Select an option" at bounding box center [88, 120] width 11 height 11
click at [89, 126] on input "[DATE] - [DATE]" at bounding box center [88, 126] width 1 height 1
radio input "true"
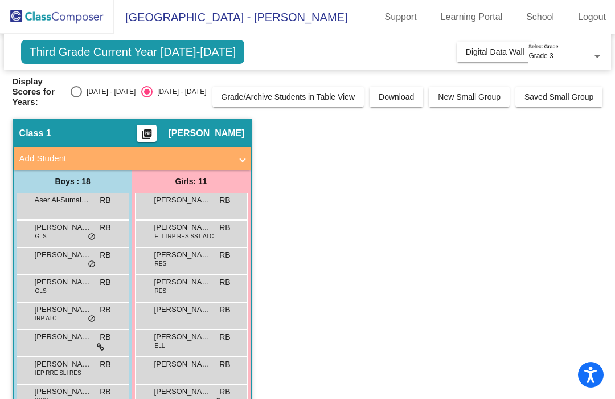
click at [82, 86] on div "Select an option" at bounding box center [76, 91] width 11 height 11
click at [76, 97] on input "[DATE] - [DATE]" at bounding box center [76, 97] width 1 height 1
radio input "true"
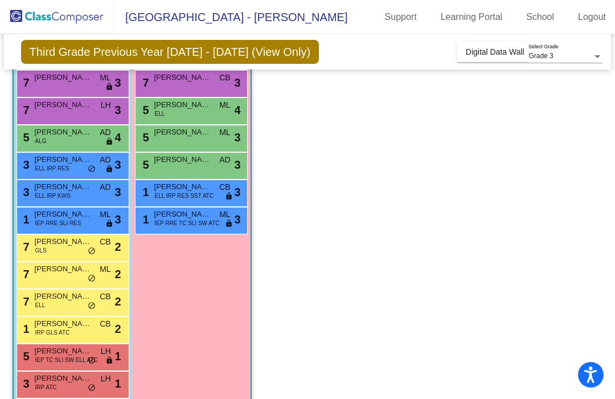
scroll to position [251, 0]
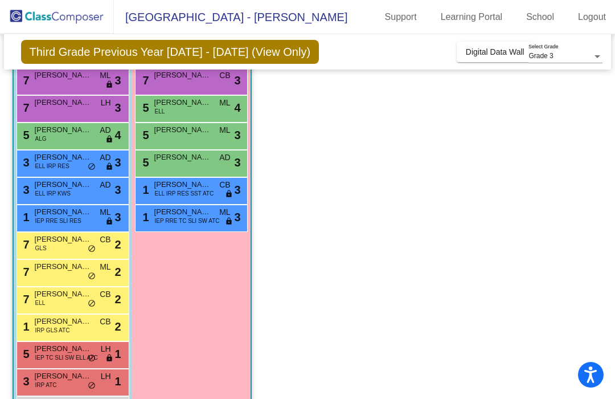
click at [57, 221] on span "IEP RRE SLI RES" at bounding box center [58, 220] width 46 height 9
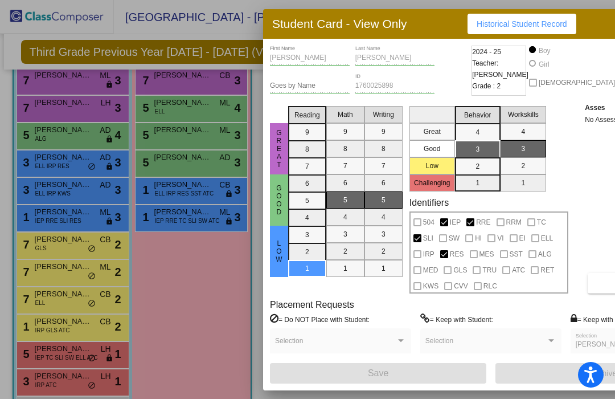
click at [448, 251] on div at bounding box center [444, 254] width 8 height 8
click at [464, 250] on span "RES" at bounding box center [457, 254] width 14 height 14
click at [448, 250] on div at bounding box center [444, 254] width 8 height 8
click at [478, 250] on div at bounding box center [474, 254] width 8 height 8
click at [467, 263] on span "GLS" at bounding box center [460, 270] width 14 height 14
